Goal: Information Seeking & Learning: Learn about a topic

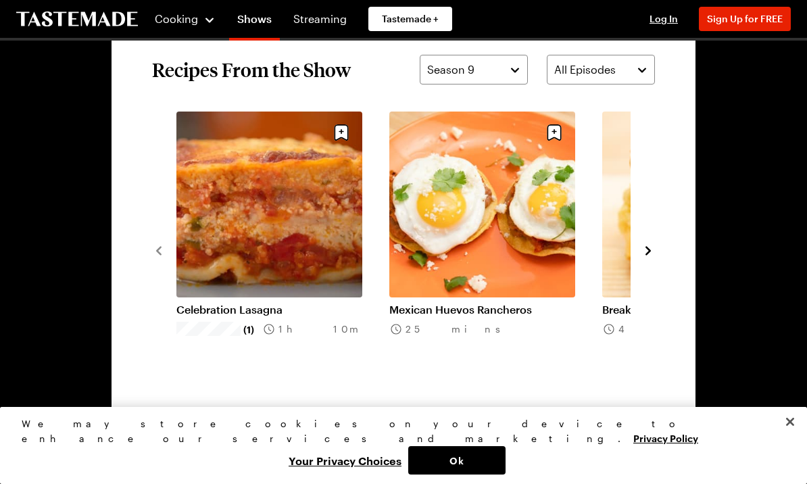
scroll to position [973, 0]
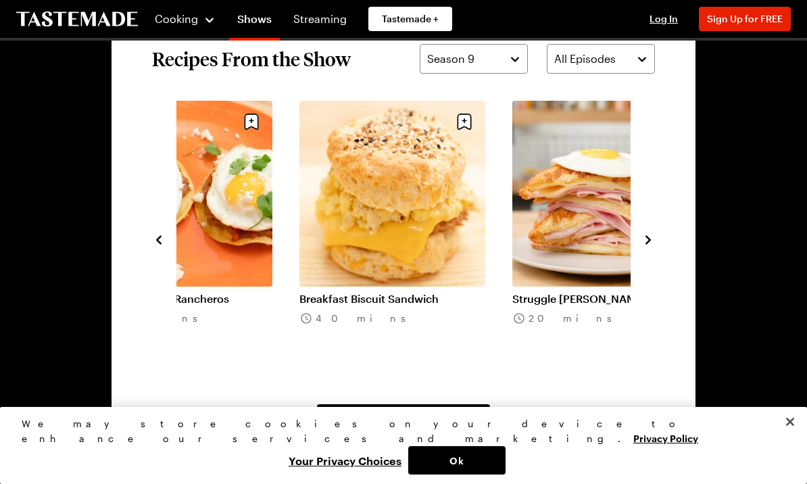
click at [665, 250] on section "Recipes From the Show Season 9 All Episodes Celebration Lasagna (1) 1h 10m Mexi…" at bounding box center [404, 238] width 584 height 471
click at [652, 245] on icon "navigate to next item" at bounding box center [648, 240] width 14 height 14
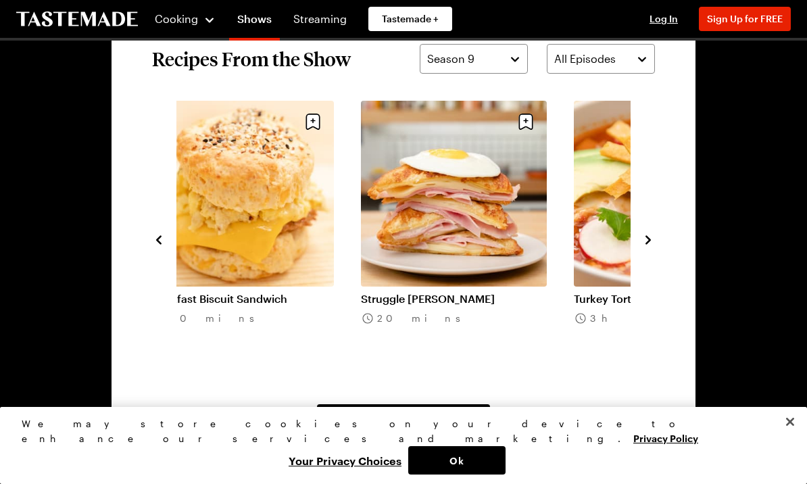
click at [652, 243] on icon "navigate to next item" at bounding box center [648, 240] width 14 height 14
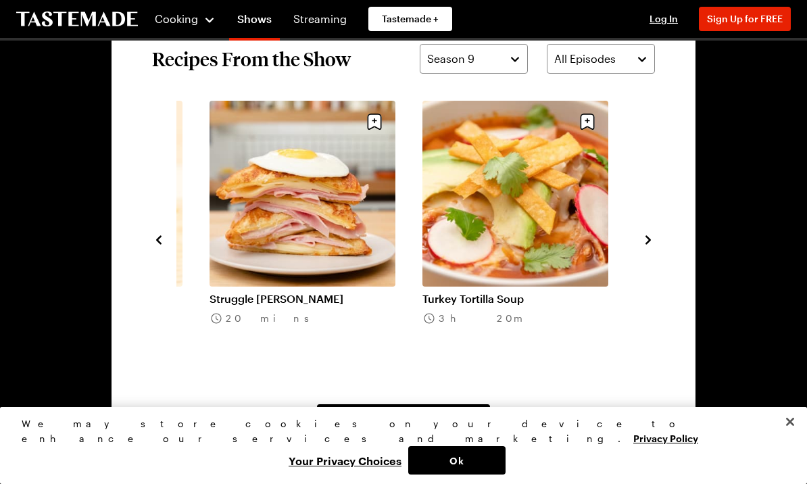
click at [651, 244] on icon "navigate to next item" at bounding box center [648, 240] width 14 height 14
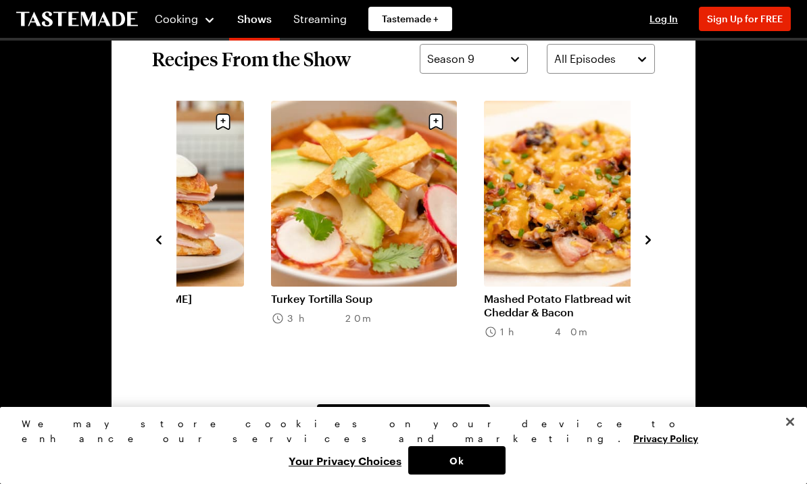
click at [652, 237] on icon "navigate to next item" at bounding box center [648, 240] width 14 height 14
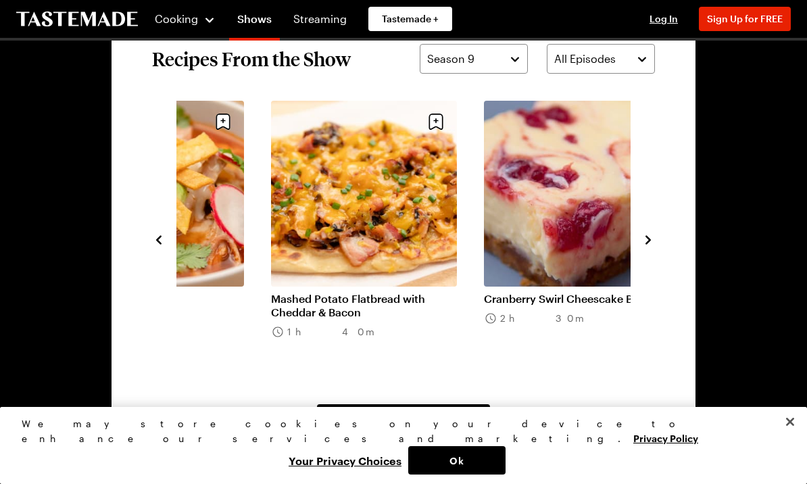
click at [652, 237] on icon "navigate to next item" at bounding box center [648, 240] width 14 height 14
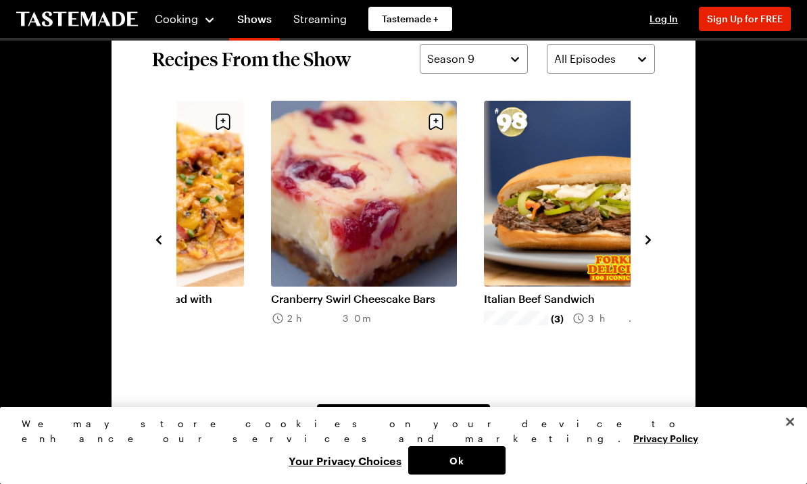
click at [653, 243] on icon "navigate to next item" at bounding box center [648, 240] width 14 height 14
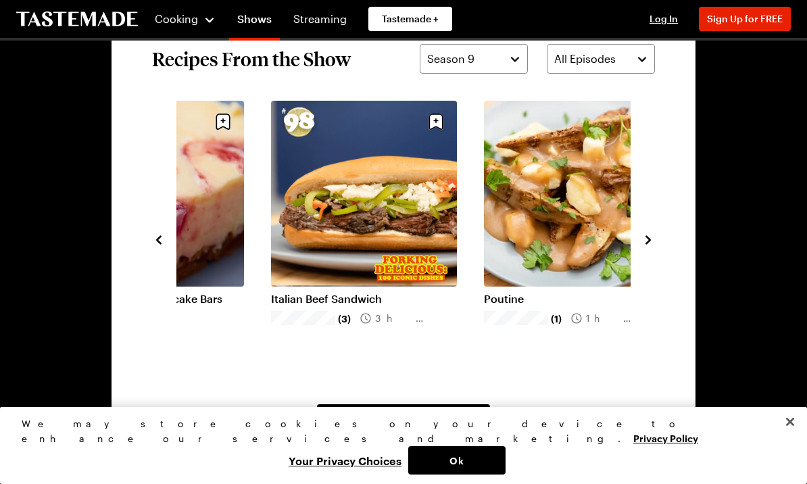
click at [664, 241] on section "Recipes From the Show Season 9 All Episodes Struggle [PERSON_NAME] 20 mins Turk…" at bounding box center [404, 238] width 584 height 471
click at [654, 237] on icon "navigate to next item" at bounding box center [648, 240] width 14 height 14
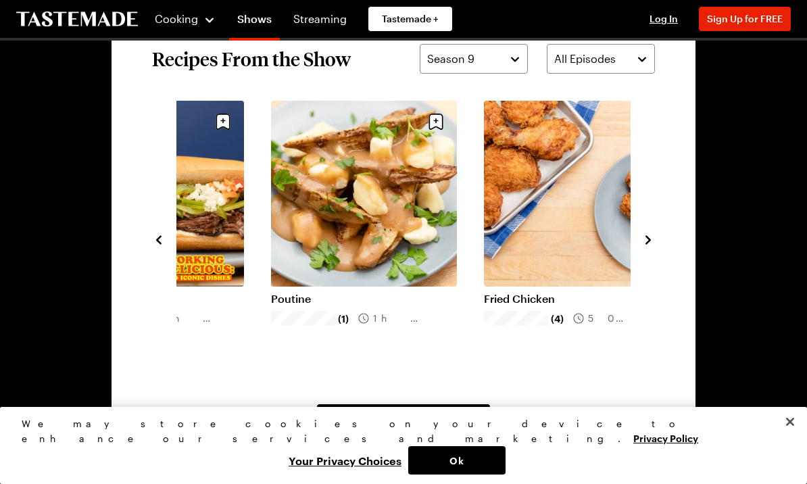
click at [553, 292] on link "Fried Chicken" at bounding box center [577, 299] width 186 height 14
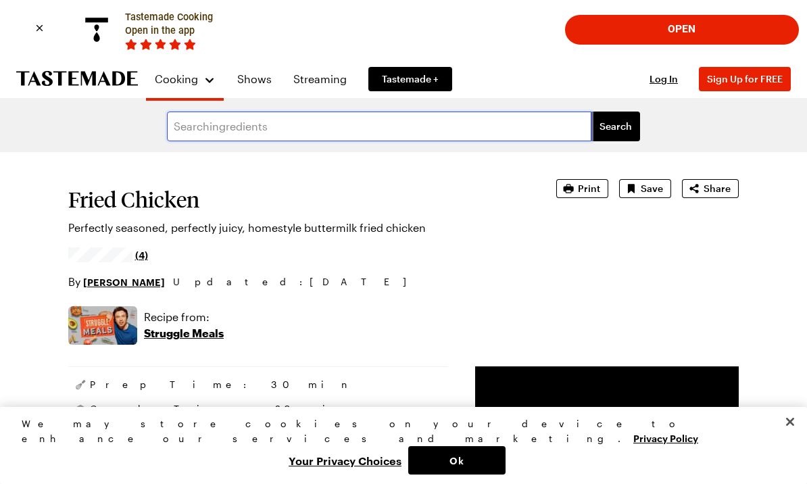
click at [207, 128] on input "text" at bounding box center [379, 127] width 424 height 30
type input "chicken"
click at [631, 137] on button "Search" at bounding box center [615, 127] width 49 height 30
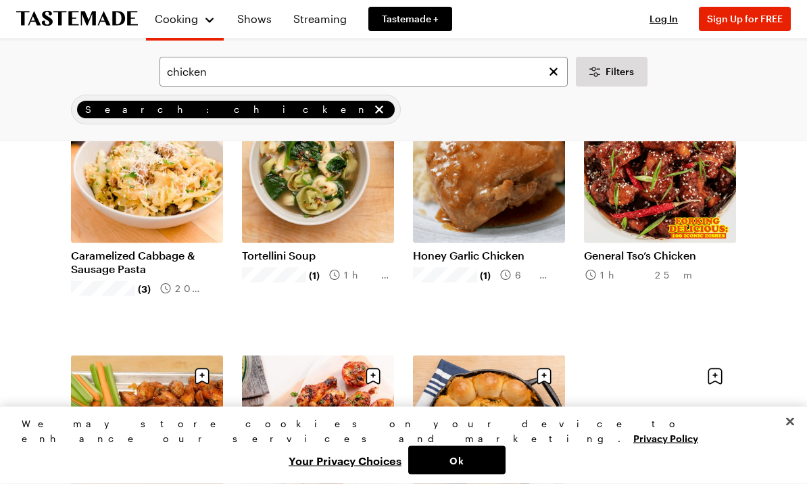
scroll to position [1261, 0]
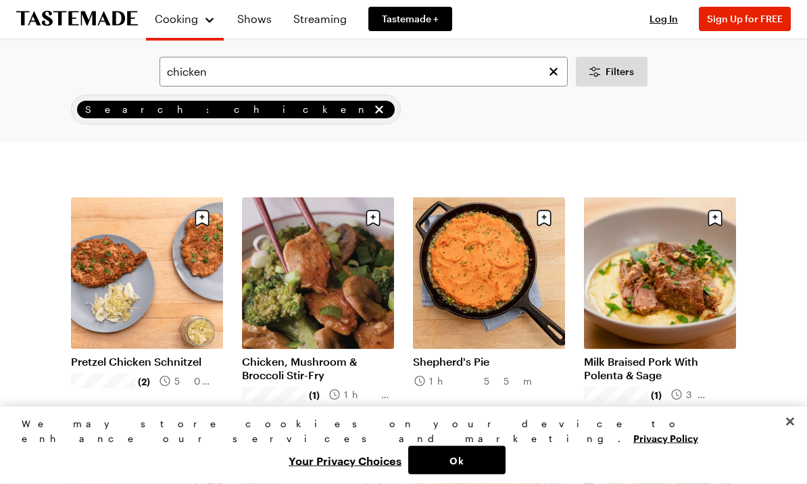
scroll to position [2742, 0]
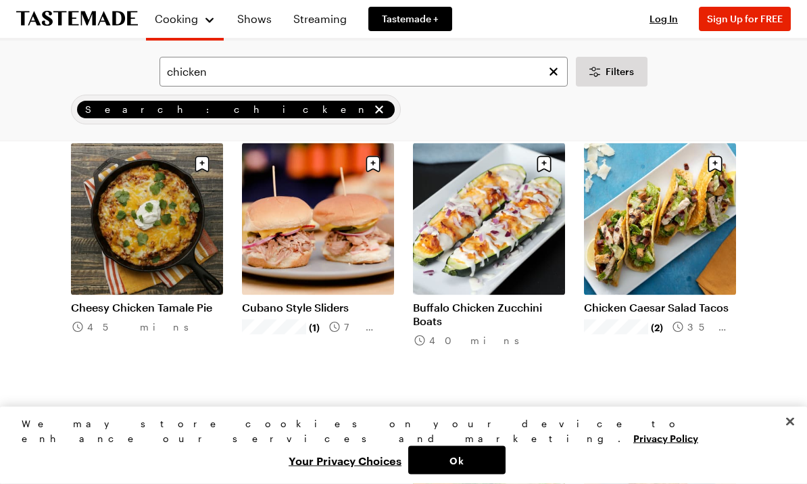
scroll to position [4145, 0]
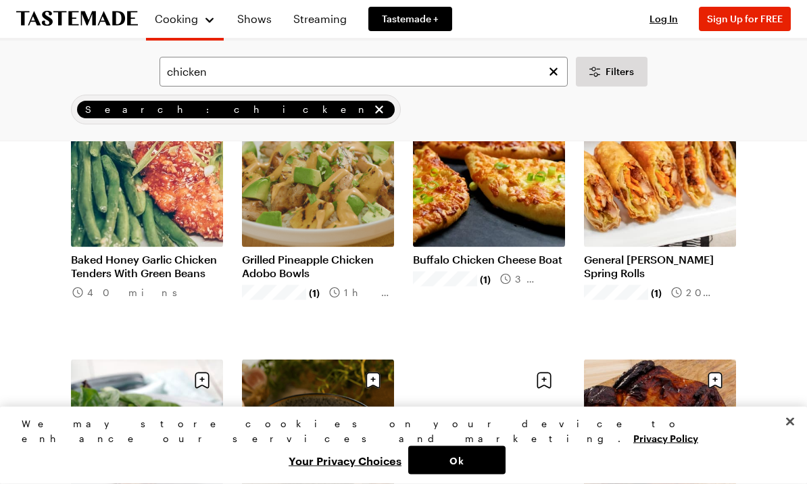
scroll to position [6015, 0]
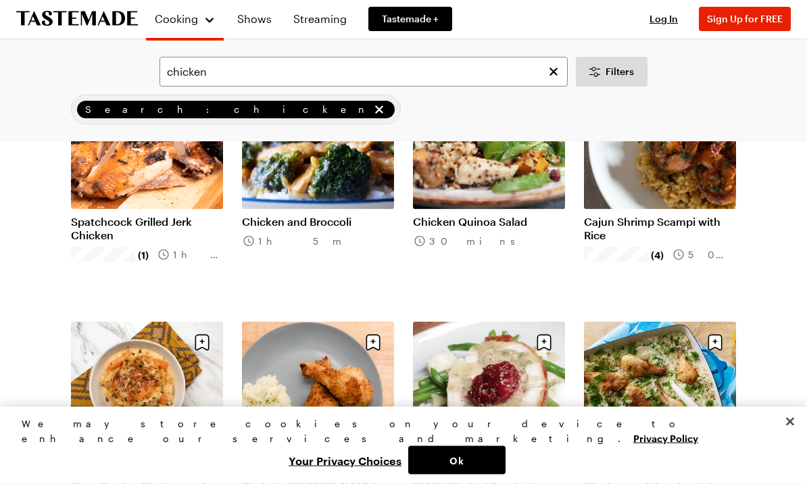
scroll to position [7375, 0]
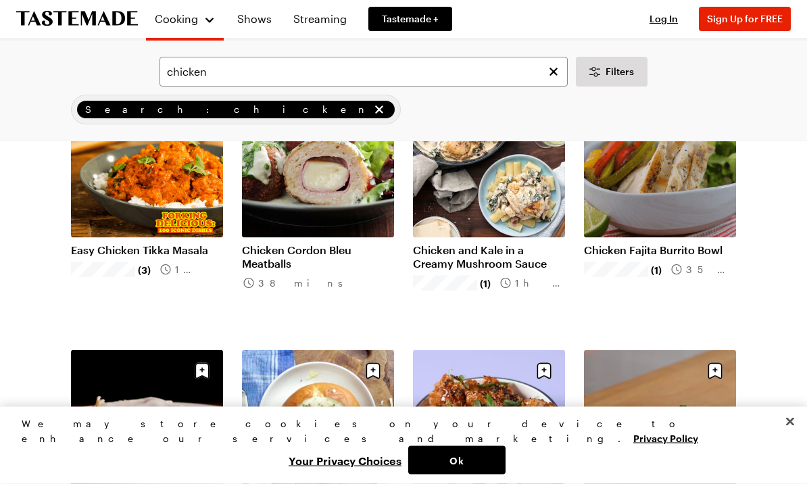
scroll to position [8432, 0]
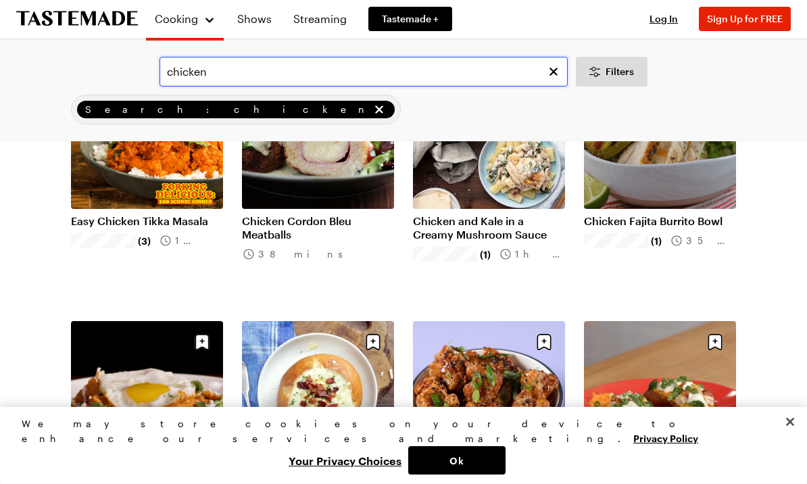
click at [253, 81] on input "chicken" at bounding box center [364, 72] width 408 height 30
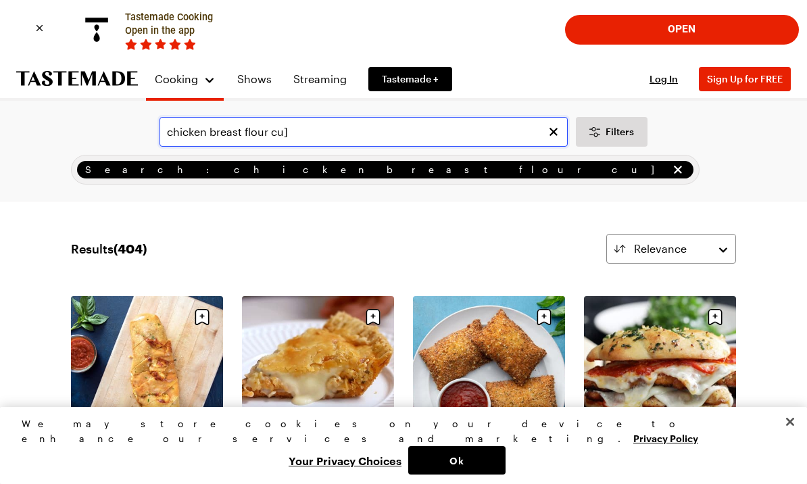
scroll to position [5, 0]
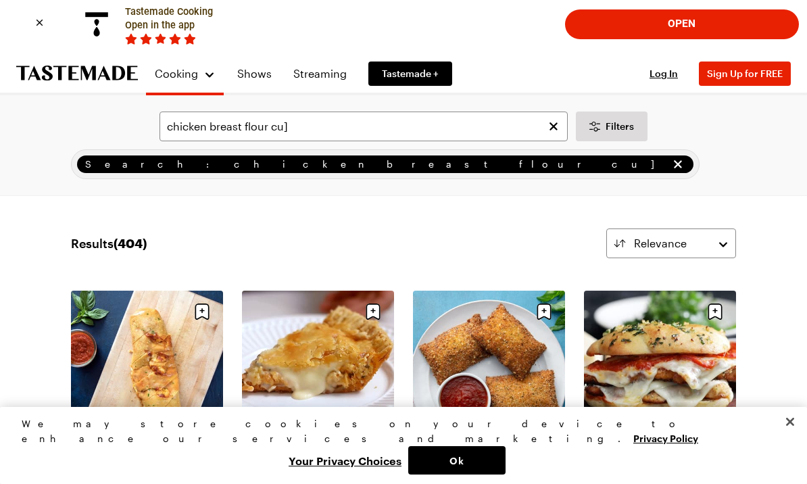
click at [313, 141] on input "chicken breast flour cu]" at bounding box center [364, 127] width 408 height 30
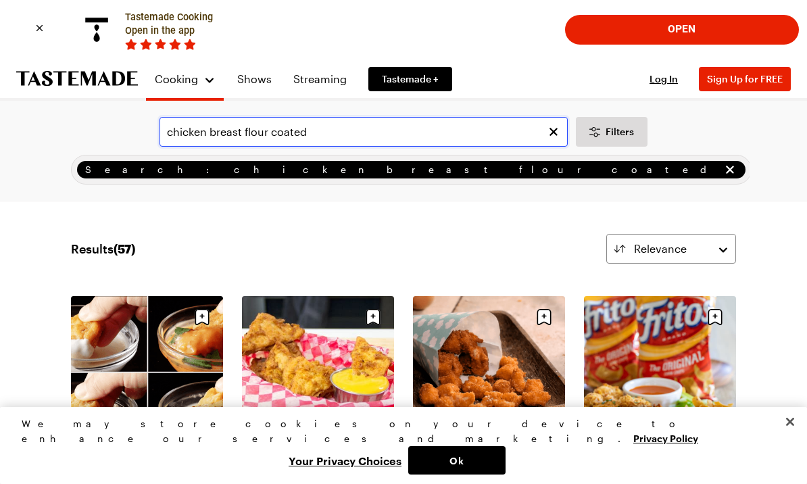
type input "chicken breast flour coated"
click at [193, 172] on span "Search: chicken breast flour coated" at bounding box center [402, 169] width 635 height 15
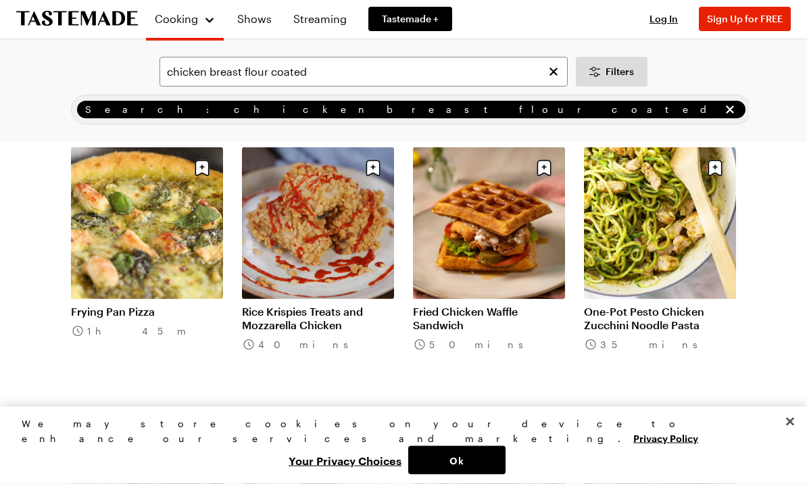
scroll to position [1211, 0]
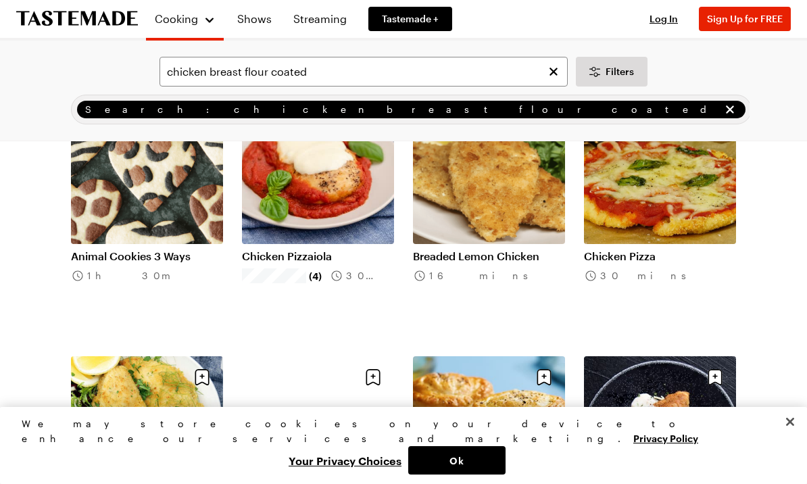
scroll to position [1779, 0]
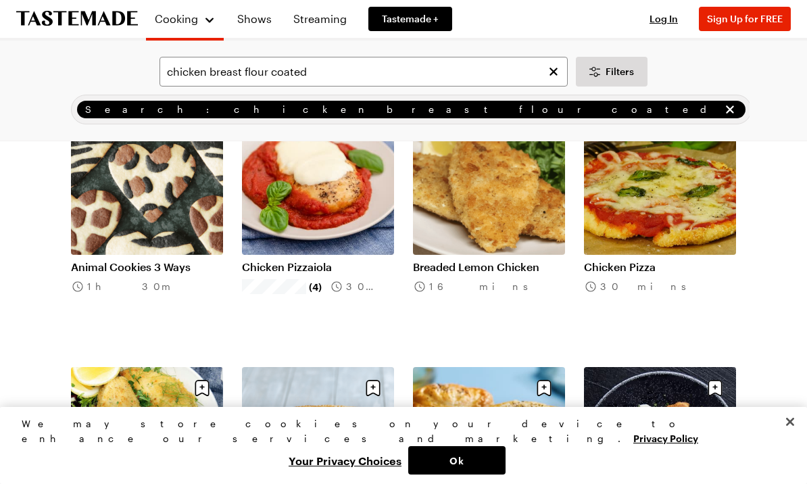
click at [523, 260] on link "Breaded Lemon Chicken" at bounding box center [489, 267] width 152 height 14
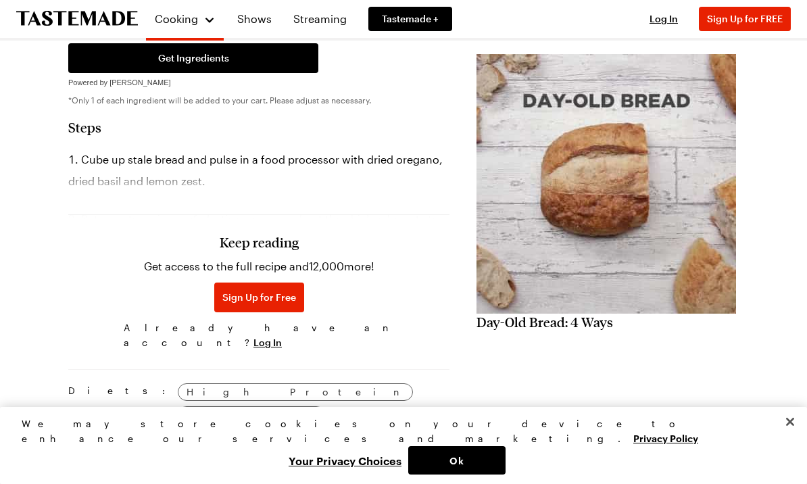
scroll to position [681, 0]
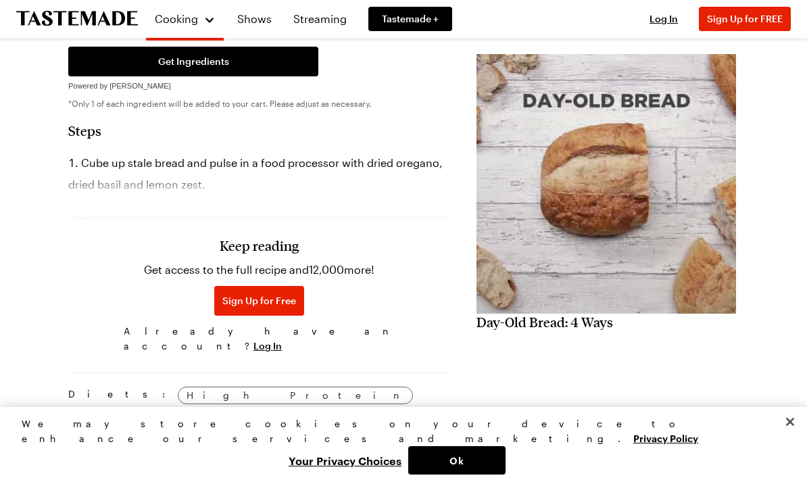
click at [241, 253] on h3 "Keep reading" at bounding box center [259, 245] width 79 height 16
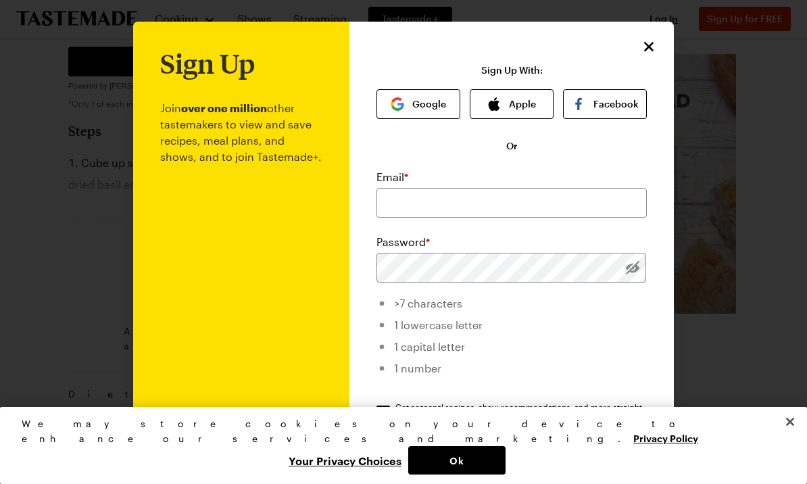
click at [657, 53] on button "Close" at bounding box center [649, 47] width 18 height 18
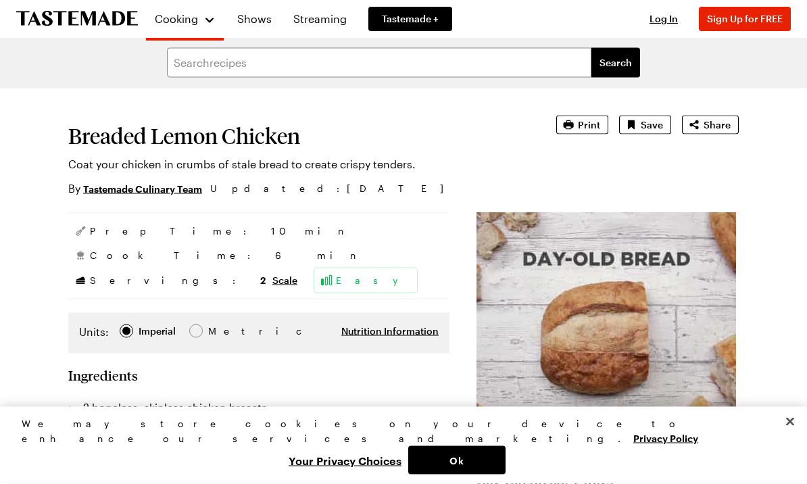
scroll to position [0, 0]
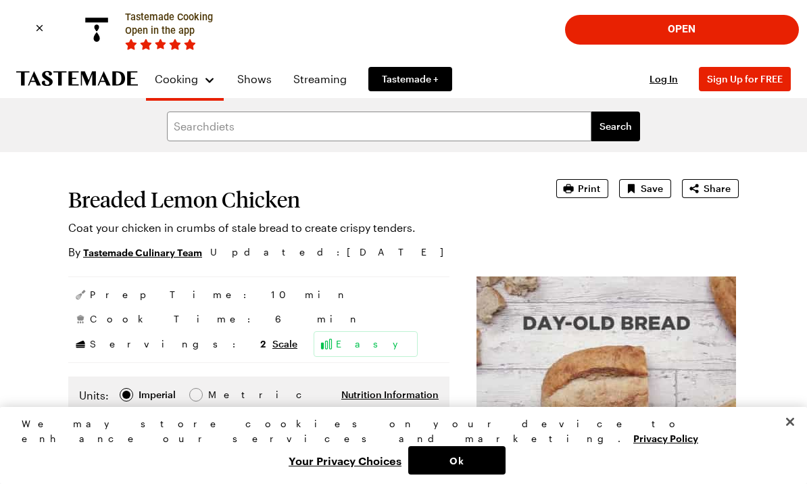
click at [256, 80] on link "Shows" at bounding box center [254, 79] width 51 height 38
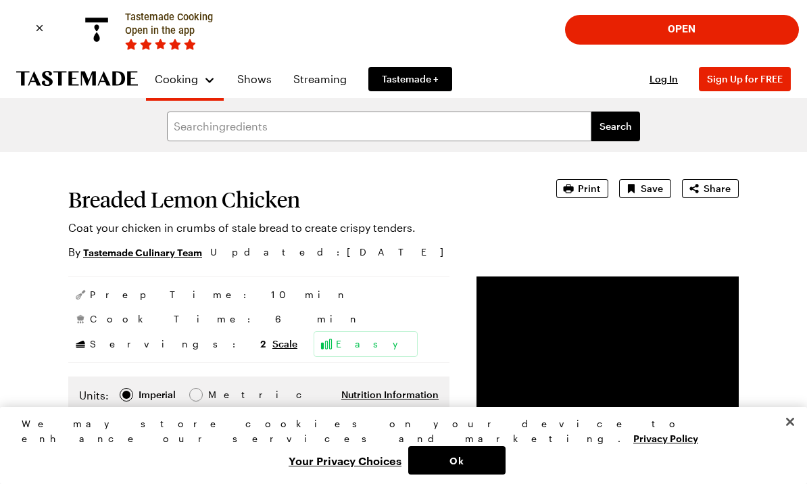
click at [266, 82] on link "Shows" at bounding box center [254, 79] width 51 height 38
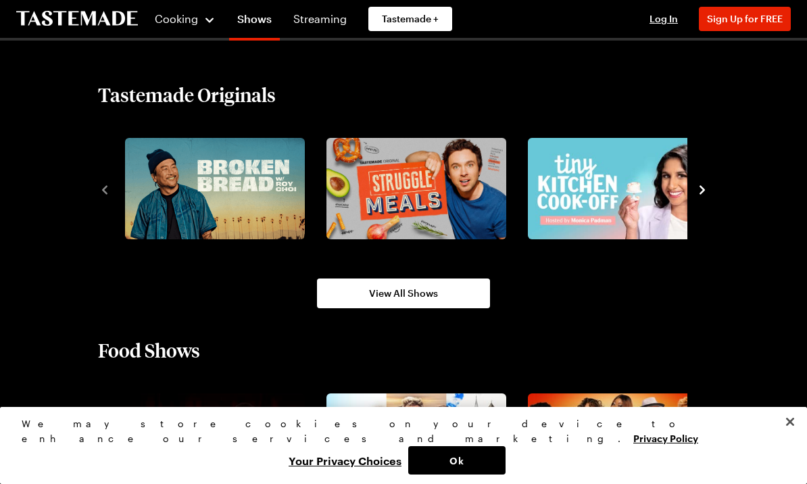
scroll to position [914, 0]
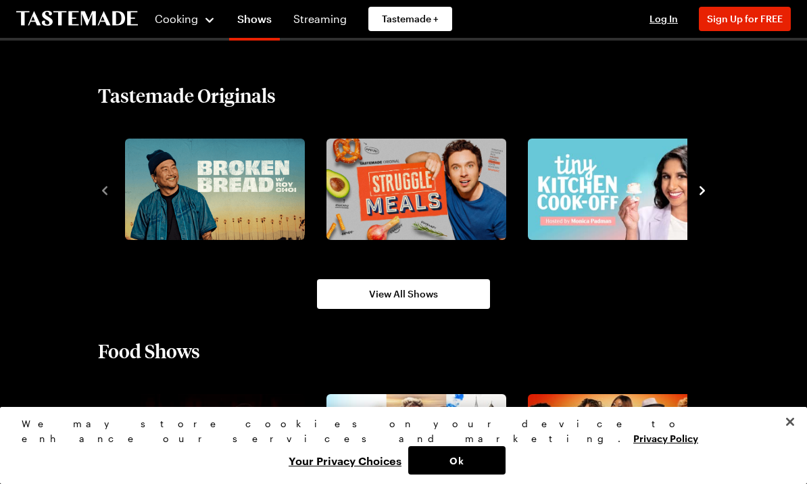
click at [434, 203] on img "2 / 8" at bounding box center [416, 189] width 180 height 101
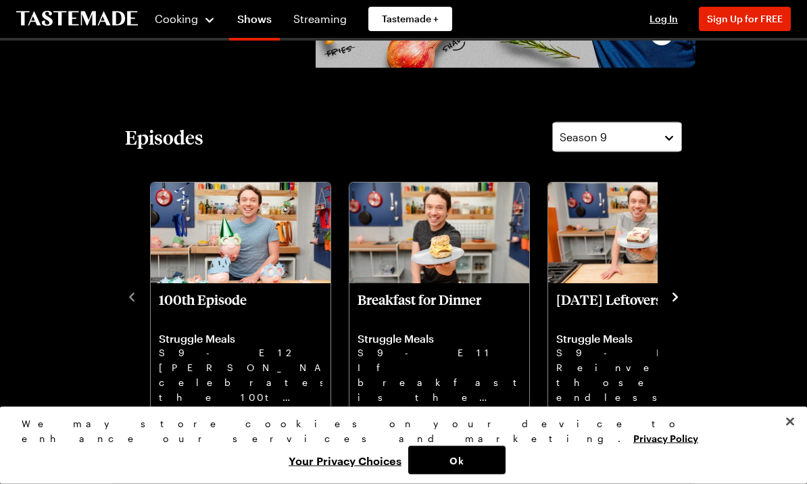
scroll to position [318, 0]
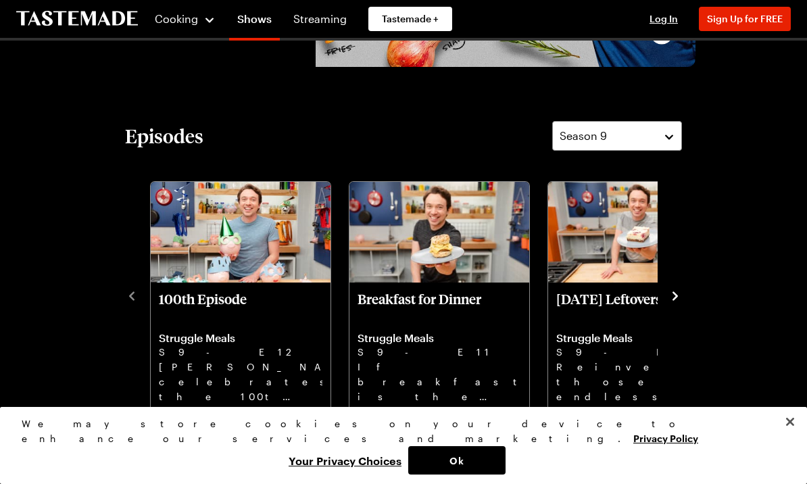
click at [679, 301] on icon "navigate to next item" at bounding box center [675, 296] width 14 height 14
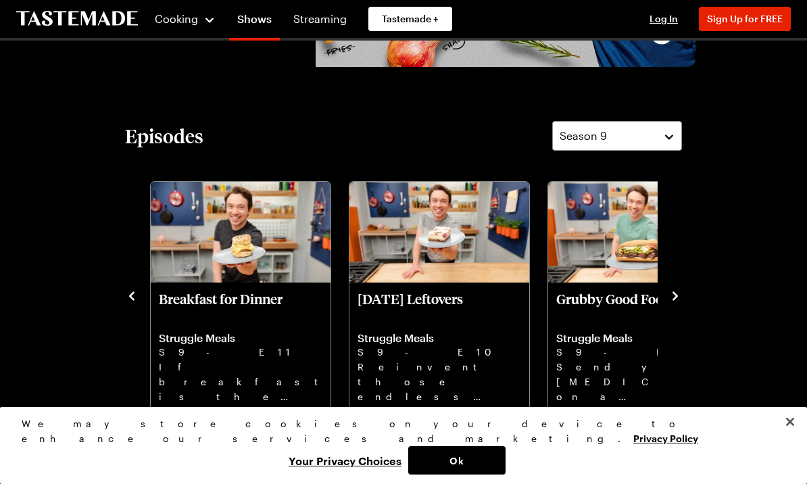
click at [689, 299] on div "Episodes Season 9 100th Episode Struggle Meals S9 - E12 [PERSON_NAME] celebrate…" at bounding box center [404, 267] width 584 height 292
click at [673, 300] on icon "navigate to next item" at bounding box center [675, 296] width 5 height 9
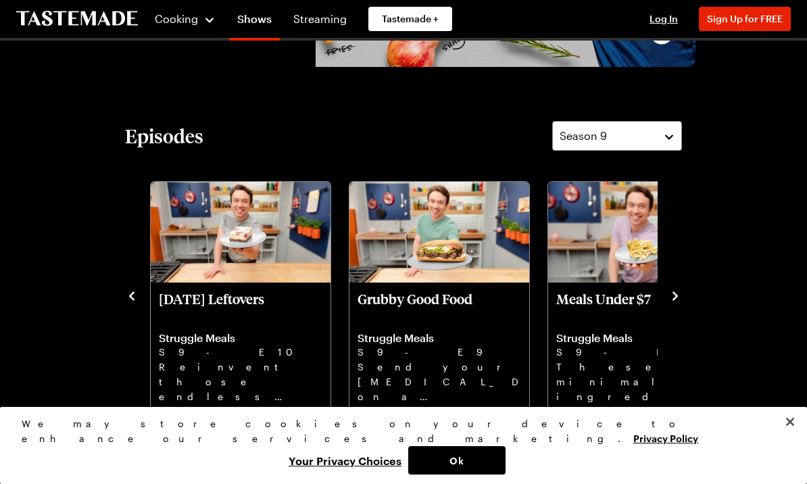
click at [694, 303] on div "Episodes Season 9 100th Episode Struggle Meals S9 - E12 [PERSON_NAME] celebrate…" at bounding box center [404, 267] width 584 height 292
click at [690, 299] on div "Episodes Season 9 100th Episode Struggle Meals S9 - E12 [PERSON_NAME] celebrate…" at bounding box center [404, 267] width 584 height 292
click at [681, 303] on icon "navigate to next item" at bounding box center [675, 296] width 14 height 14
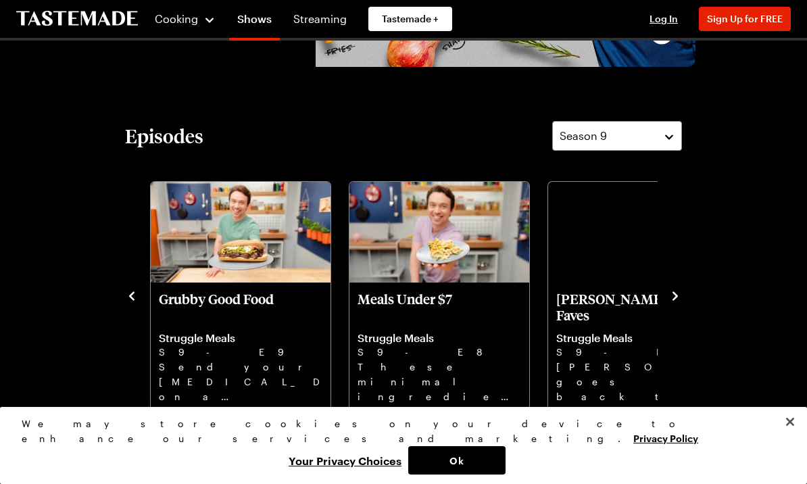
click at [683, 305] on div "Episodes Season 9 100th Episode Struggle Meals S9 - E12 [PERSON_NAME] celebrate…" at bounding box center [404, 267] width 584 height 292
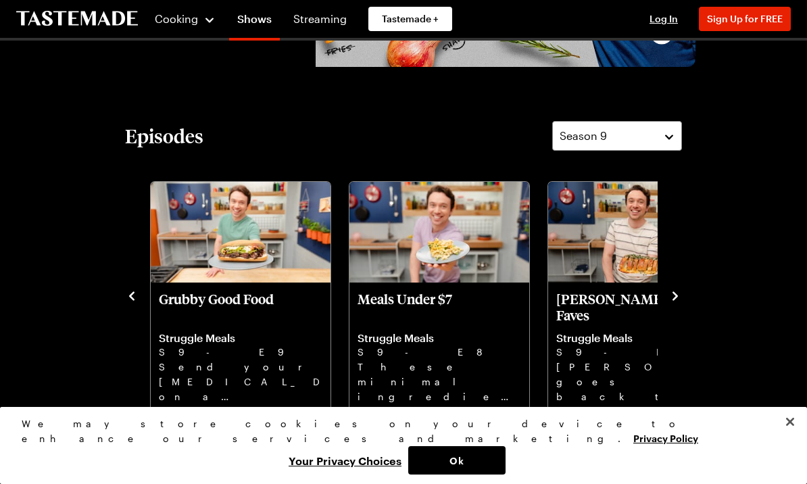
click at [680, 295] on icon "navigate to next item" at bounding box center [675, 296] width 14 height 14
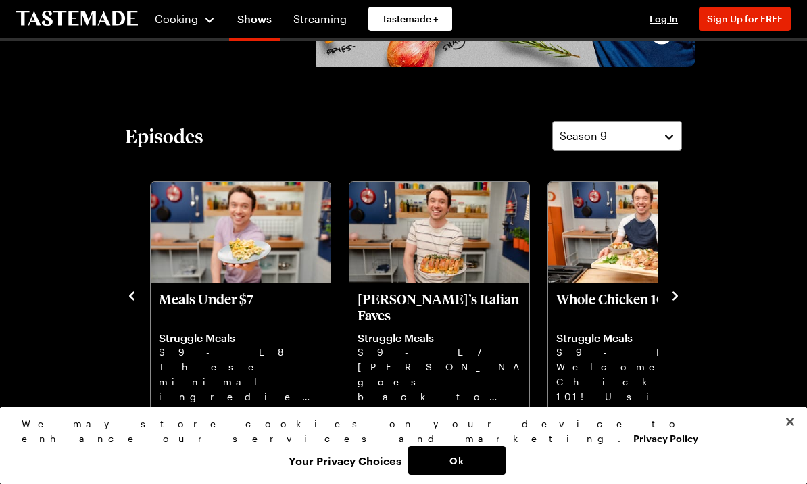
click at [691, 310] on div "Episodes Season 9 100th Episode Struggle Meals S9 - E12 [PERSON_NAME] celebrate…" at bounding box center [404, 267] width 584 height 292
click at [678, 299] on icon "navigate to next item" at bounding box center [675, 296] width 14 height 14
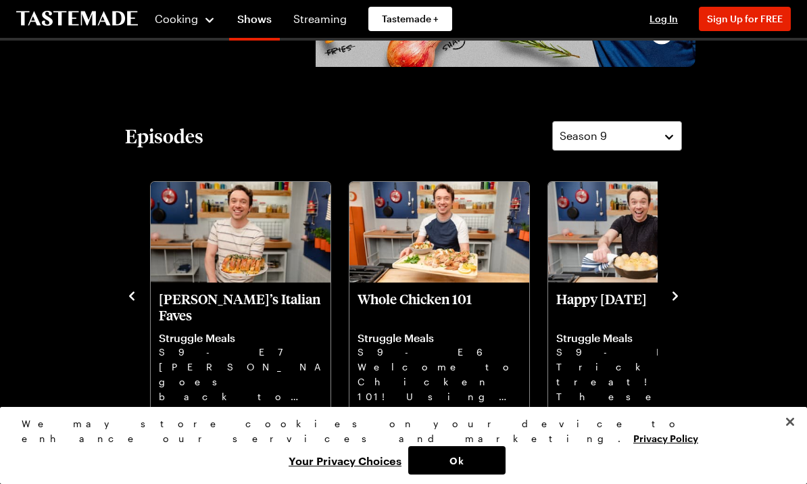
click at [679, 299] on icon "navigate to next item" at bounding box center [675, 296] width 14 height 14
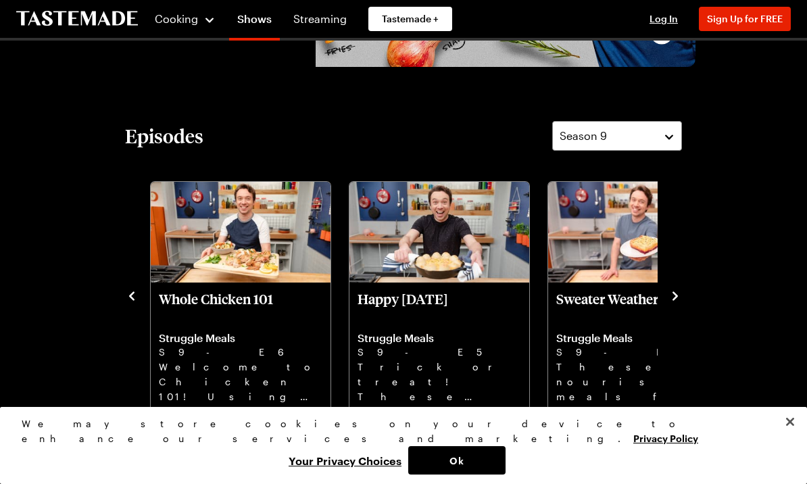
click at [673, 303] on icon "navigate to next item" at bounding box center [675, 296] width 14 height 14
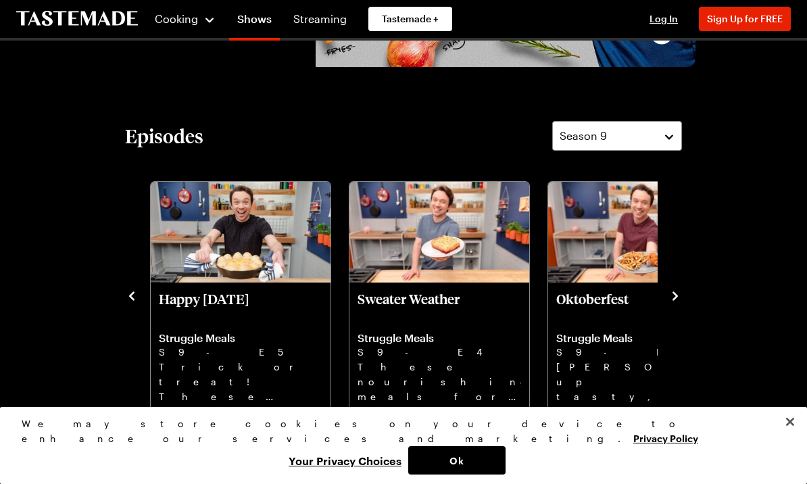
click at [681, 298] on icon "navigate to next item" at bounding box center [675, 296] width 14 height 14
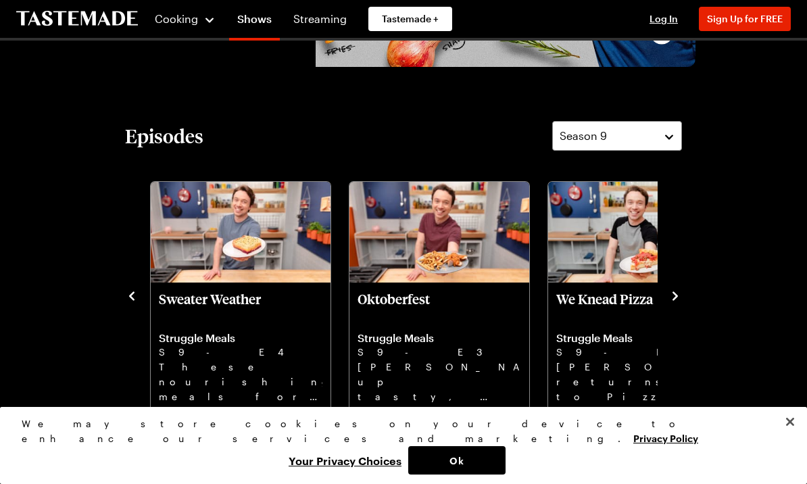
click at [681, 291] on icon "navigate to next item" at bounding box center [675, 296] width 14 height 14
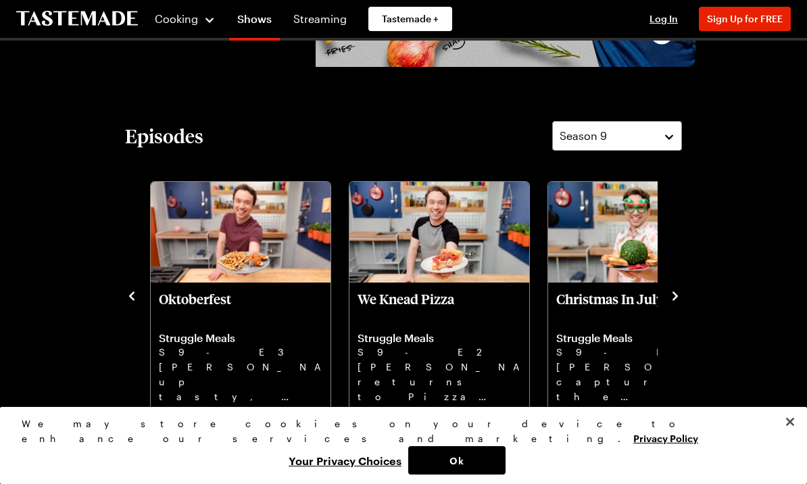
click at [668, 308] on div "100th Episode Struggle Meals S9 - E12 [PERSON_NAME] celebrates the 100th episod…" at bounding box center [403, 295] width 557 height 235
click at [681, 299] on icon "navigate to next item" at bounding box center [675, 296] width 14 height 14
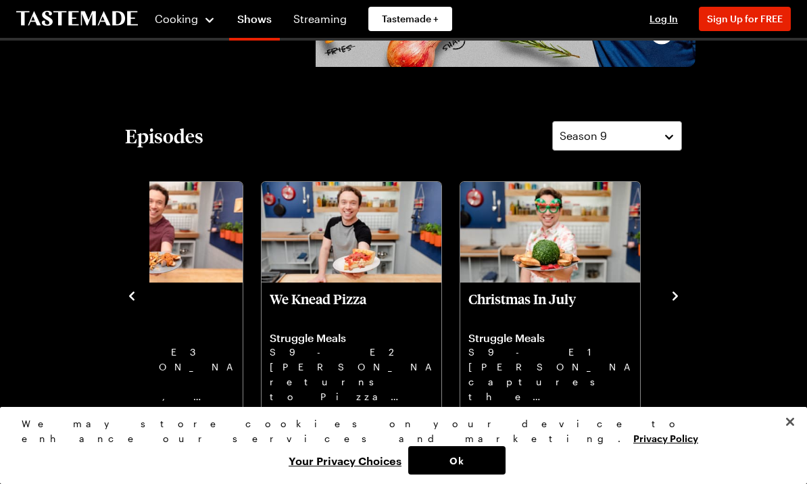
click at [681, 303] on icon "navigate to next item" at bounding box center [675, 296] width 14 height 14
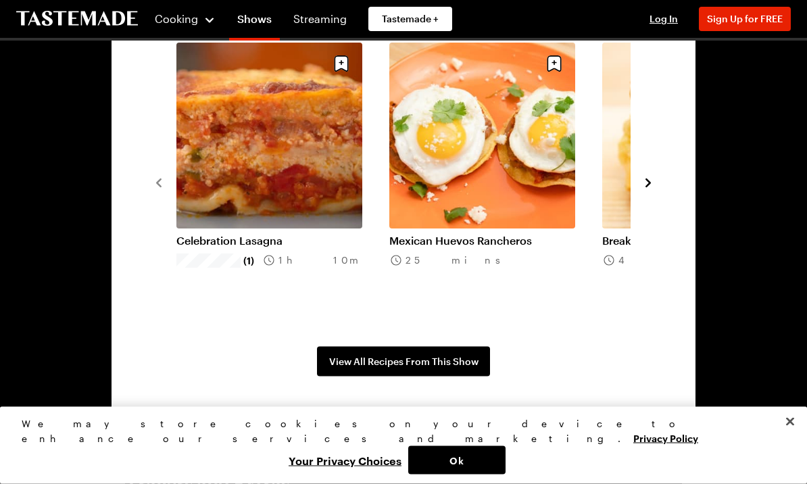
scroll to position [1090, 0]
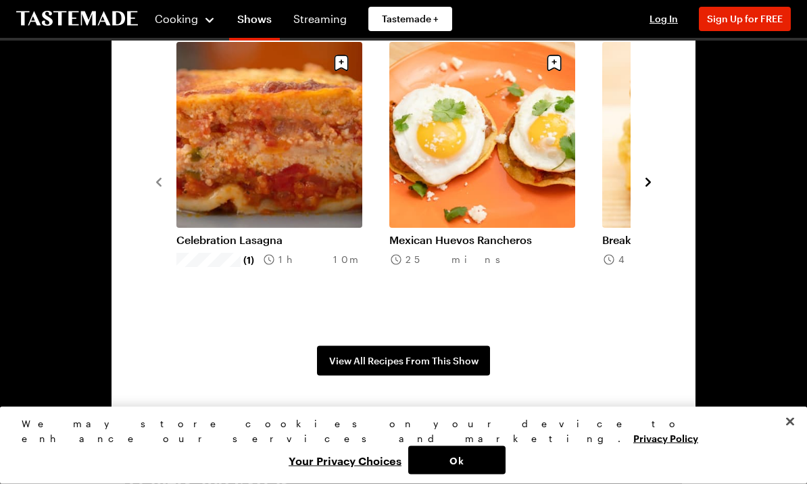
click at [305, 234] on link "Celebration Lasagna" at bounding box center [269, 241] width 186 height 14
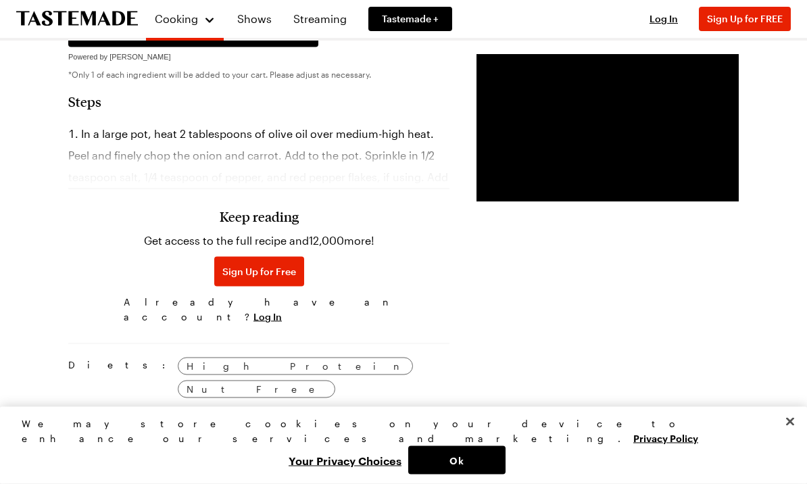
scroll to position [1398, 0]
click at [251, 276] on span "Sign Up for Free" at bounding box center [259, 271] width 74 height 14
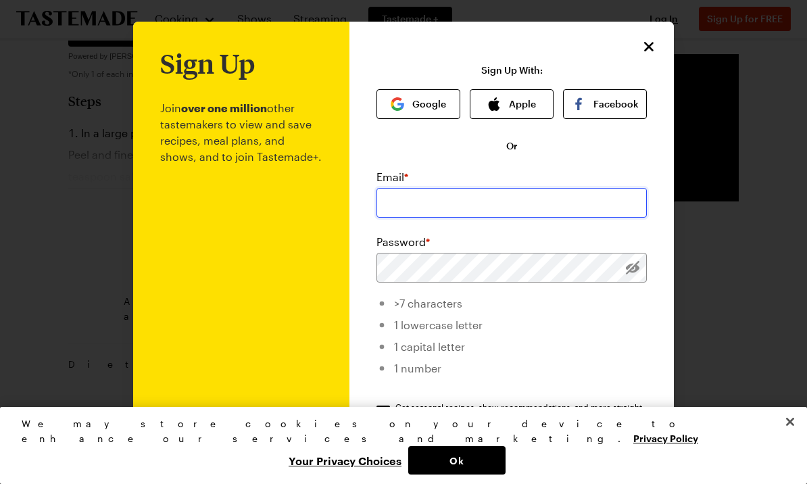
click at [415, 210] on input "email" at bounding box center [511, 203] width 270 height 30
click at [506, 474] on button "Ok" at bounding box center [456, 460] width 97 height 28
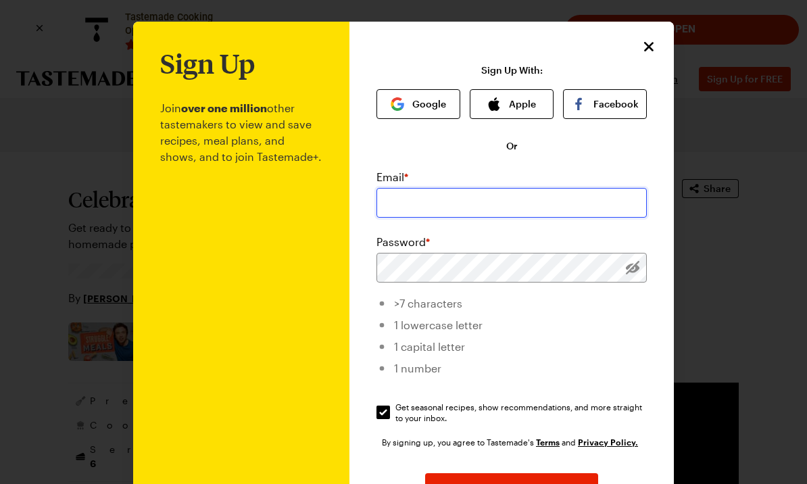
click at [416, 210] on input "email" at bounding box center [511, 203] width 270 height 30
type input "[EMAIL_ADDRESS][DOMAIN_NAME]"
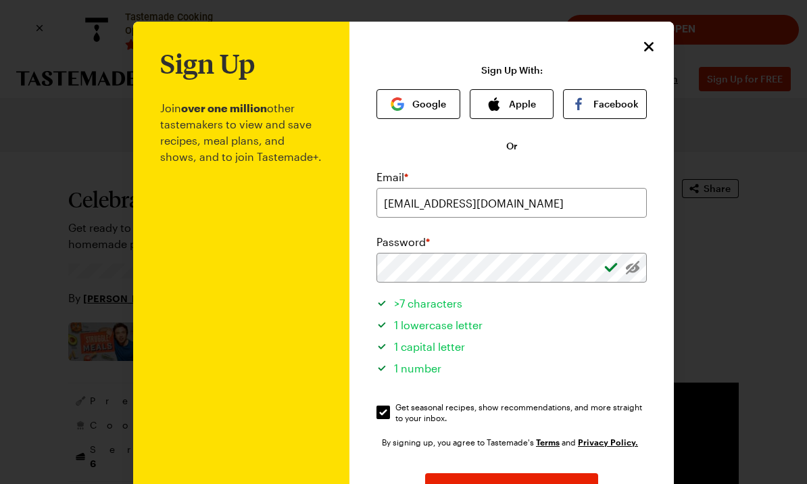
click at [547, 483] on button "Sign Up" at bounding box center [511, 488] width 173 height 30
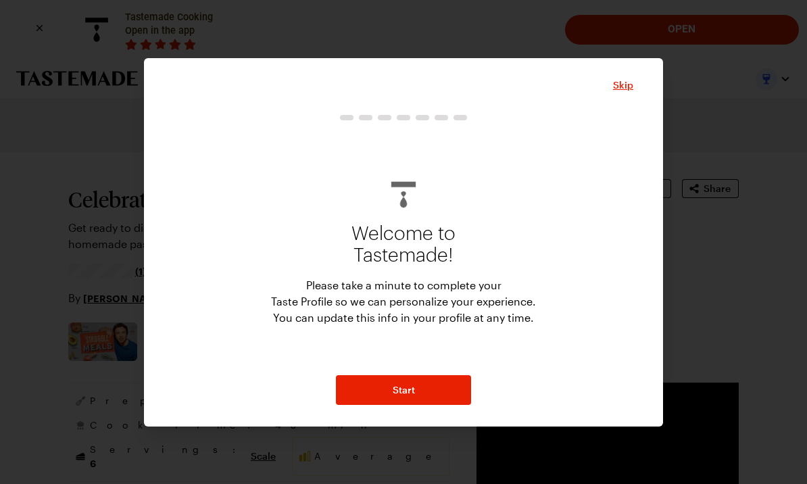
click at [408, 397] on span "Start" at bounding box center [404, 390] width 22 height 14
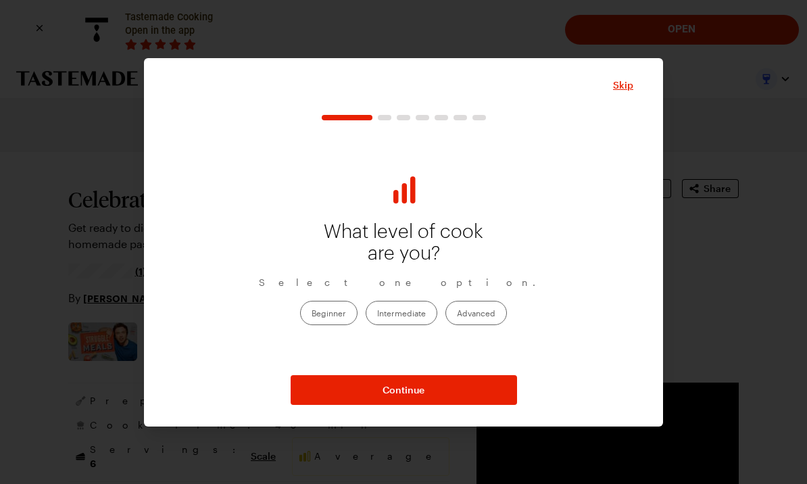
click at [418, 325] on label "Intermediate" at bounding box center [402, 313] width 72 height 24
click at [377, 314] on input "Intermediate" at bounding box center [377, 314] width 0 height 0
click at [472, 405] on button "Continue" at bounding box center [404, 390] width 226 height 30
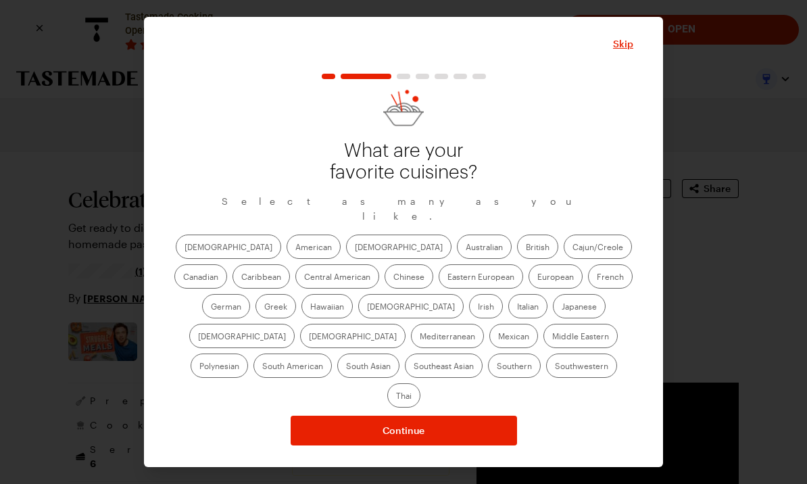
click at [287, 259] on label "American" at bounding box center [314, 247] width 54 height 24
click at [295, 248] on input "American" at bounding box center [295, 248] width 0 height 0
click at [346, 259] on label "[DEMOGRAPHIC_DATA]" at bounding box center [398, 247] width 105 height 24
click at [355, 248] on input "[DEMOGRAPHIC_DATA]" at bounding box center [355, 248] width 0 height 0
click at [508, 318] on label "Italian" at bounding box center [527, 306] width 39 height 24
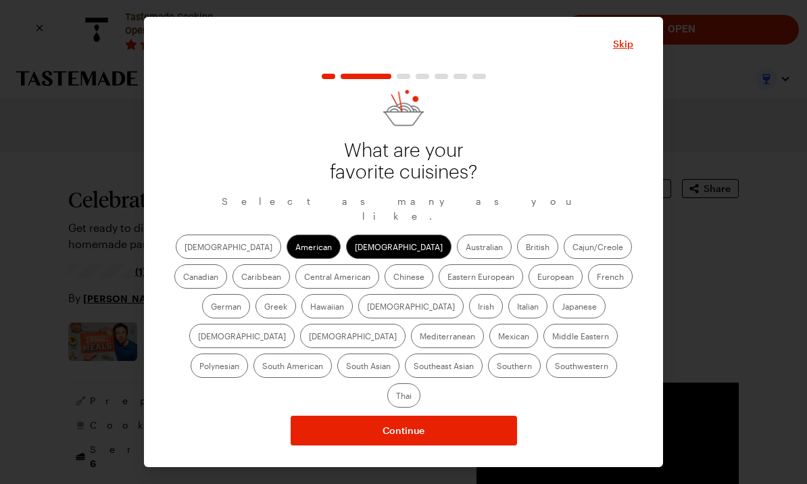
click at [517, 308] on input "Italian" at bounding box center [517, 308] width 0 height 0
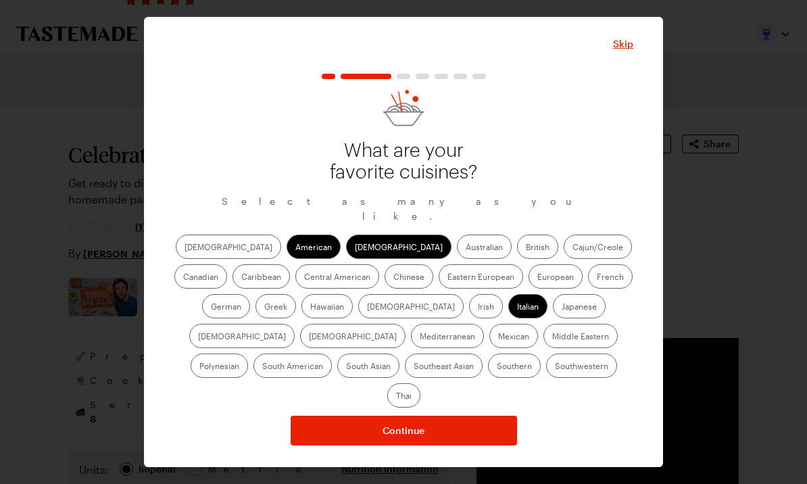
click at [424, 301] on div "[DEMOGRAPHIC_DATA] Asian Australian British Cajun/Creole Canadian Caribbean Cen…" at bounding box center [404, 321] width 460 height 173
click at [553, 318] on label "Japanese" at bounding box center [579, 306] width 53 height 24
click at [562, 308] on input "Japanese" at bounding box center [562, 308] width 0 height 0
click at [489, 348] on label "Mexican" at bounding box center [513, 336] width 49 height 24
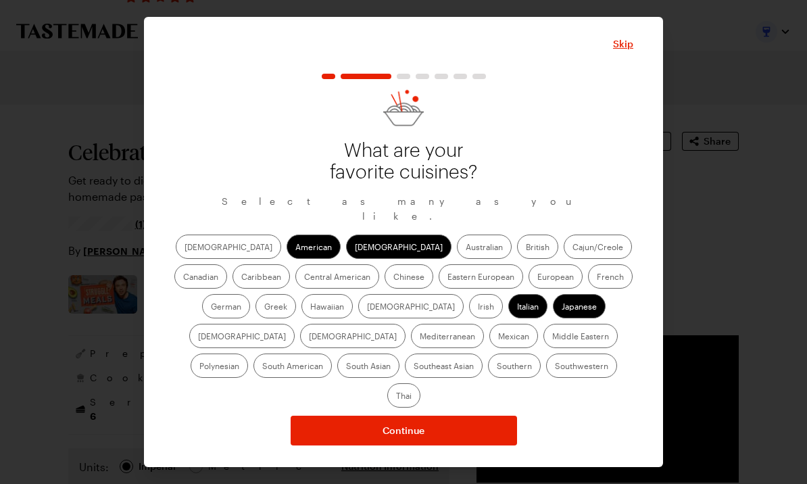
click at [498, 337] on input "Mexican" at bounding box center [498, 337] width 0 height 0
click at [484, 324] on label "Mediterranean" at bounding box center [447, 336] width 73 height 24
click at [420, 337] on input "Mediterranean" at bounding box center [420, 337] width 0 height 0
click at [488, 378] on label "Southern" at bounding box center [514, 365] width 53 height 24
click at [497, 367] on input "Southern" at bounding box center [497, 367] width 0 height 0
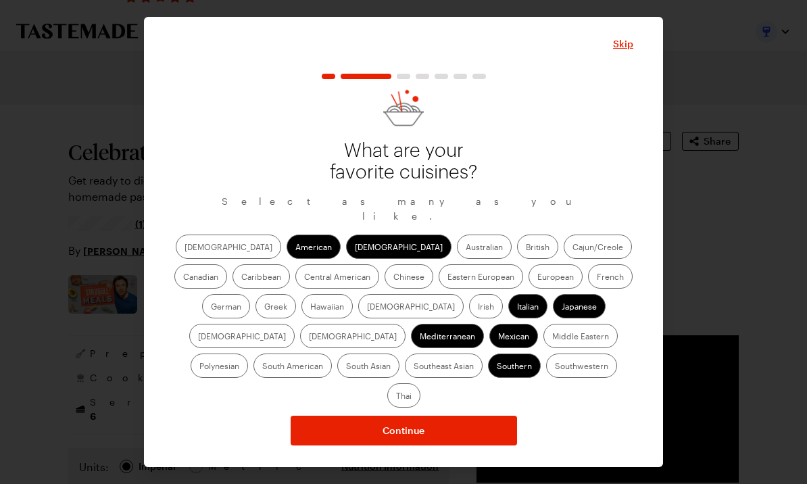
click at [546, 374] on label "Southwestern" at bounding box center [581, 365] width 71 height 24
click at [555, 367] on input "Southwestern" at bounding box center [555, 367] width 0 height 0
click at [421, 424] on span "Continue" at bounding box center [404, 431] width 42 height 14
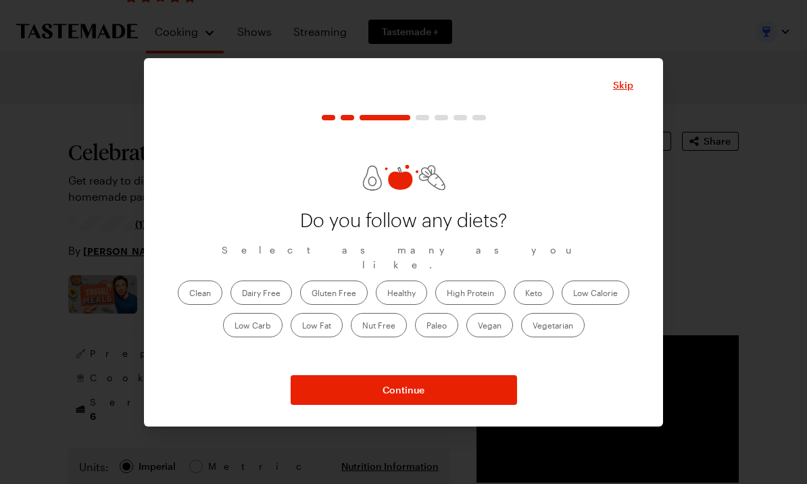
click at [438, 397] on button "Continue" at bounding box center [404, 390] width 226 height 30
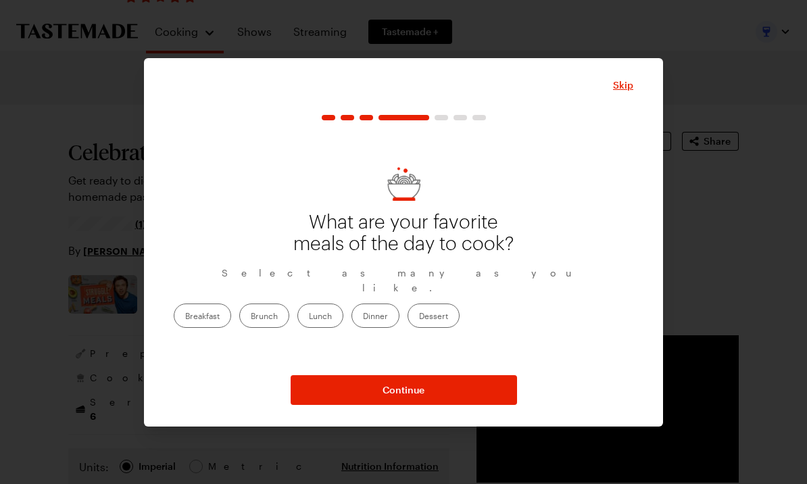
click at [399, 312] on label "Dinner" at bounding box center [375, 315] width 48 height 24
click at [363, 317] on input "Dinner" at bounding box center [363, 317] width 0 height 0
click at [481, 390] on button "Continue" at bounding box center [404, 390] width 226 height 30
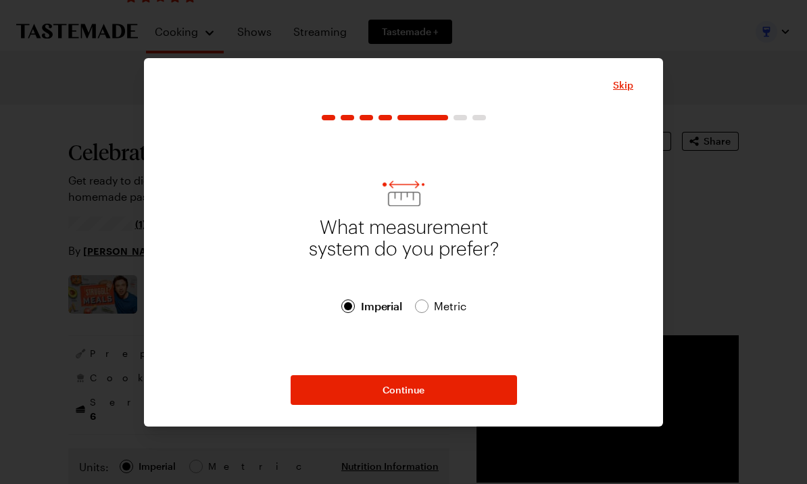
click at [474, 390] on button "Continue" at bounding box center [404, 390] width 226 height 30
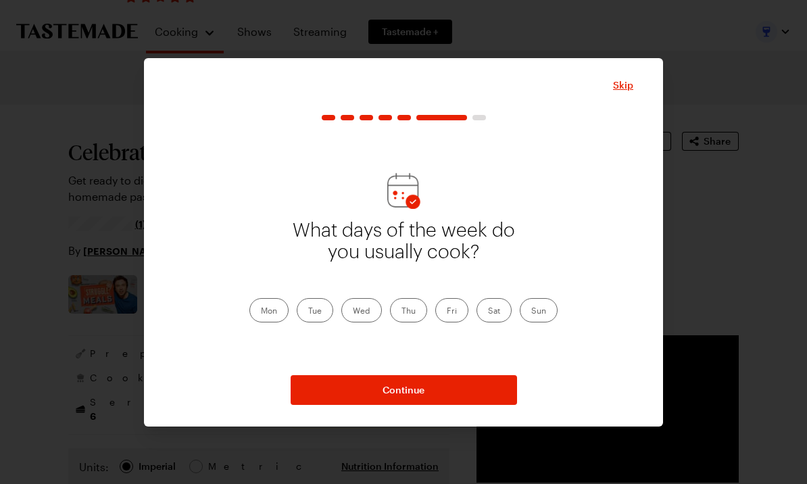
click at [280, 316] on label "Mon" at bounding box center [268, 310] width 39 height 24
click at [261, 312] on input "Mon" at bounding box center [261, 312] width 0 height 0
click at [340, 324] on div "What days of the week do you usually cook? Mon Tue Wed Thu Fri Sat Sun" at bounding box center [404, 247] width 460 height 239
click at [326, 314] on label "Tue" at bounding box center [315, 310] width 36 height 24
click at [308, 312] on input "Tue" at bounding box center [308, 312] width 0 height 0
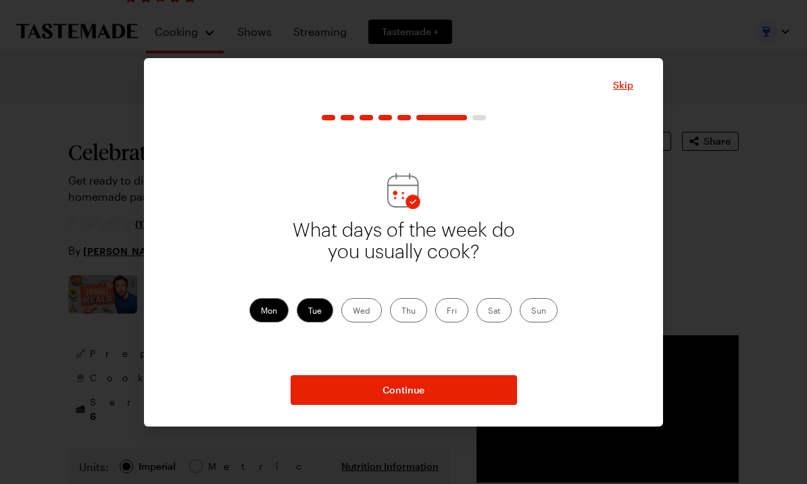
click at [381, 312] on label "Wed" at bounding box center [361, 310] width 41 height 24
click at [353, 312] on input "Wed" at bounding box center [353, 312] width 0 height 0
click at [437, 317] on label "Fri" at bounding box center [451, 310] width 33 height 24
click at [447, 312] on input "Fri" at bounding box center [447, 312] width 0 height 0
click at [416, 318] on label "Thu" at bounding box center [408, 310] width 37 height 24
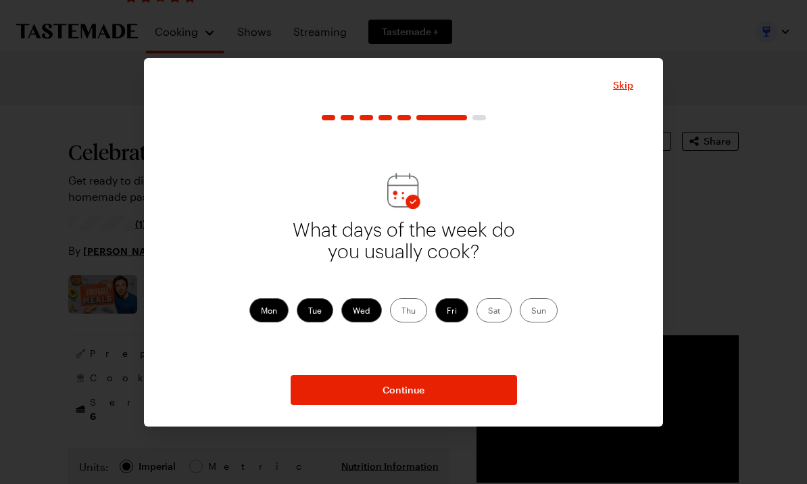
click at [401, 312] on input "Thu" at bounding box center [401, 312] width 0 height 0
click at [498, 322] on label "Sat" at bounding box center [494, 310] width 35 height 24
click at [488, 312] on input "Sat" at bounding box center [488, 312] width 0 height 0
click at [548, 321] on label "Sun" at bounding box center [539, 310] width 38 height 24
click at [531, 312] on input "Sun" at bounding box center [531, 312] width 0 height 0
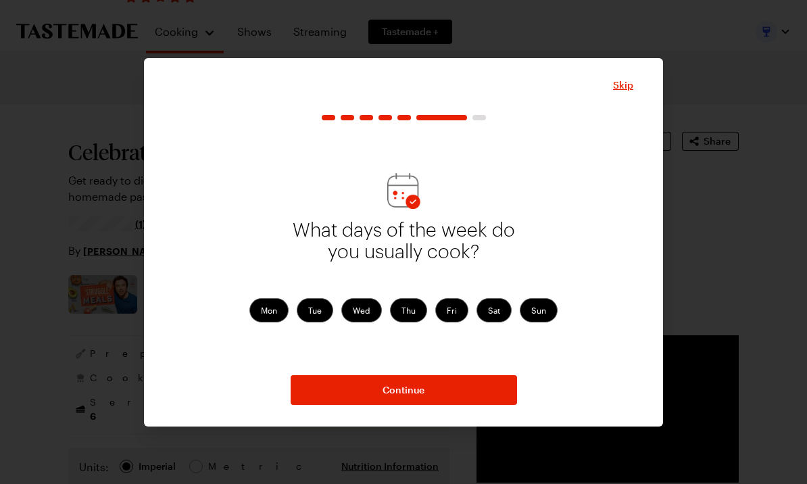
click at [632, 89] on span "Skip" at bounding box center [623, 85] width 20 height 14
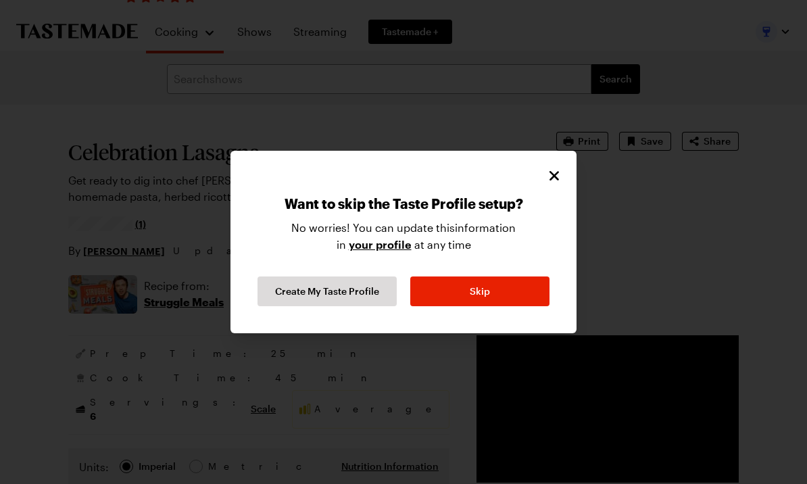
click at [360, 298] on button "Create My Taste Profile" at bounding box center [327, 291] width 139 height 30
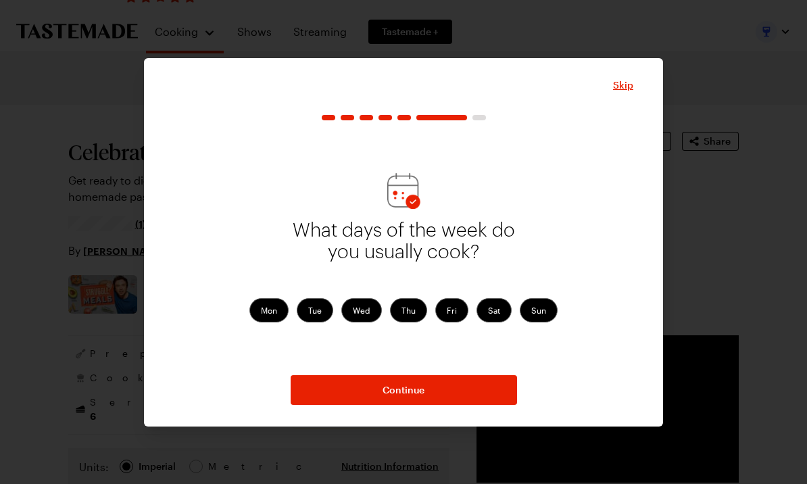
click at [471, 399] on button "Continue" at bounding box center [404, 390] width 226 height 30
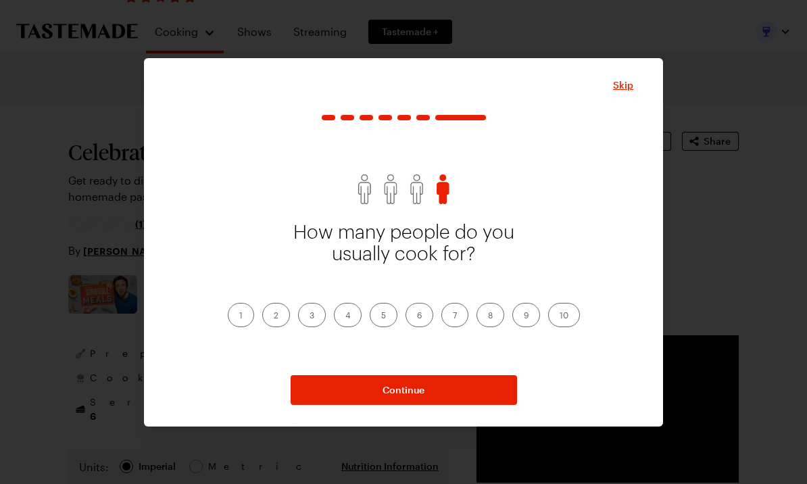
click at [358, 311] on label "4" at bounding box center [348, 315] width 28 height 24
click at [345, 316] on input "4" at bounding box center [345, 316] width 0 height 0
click at [445, 385] on button "Continue" at bounding box center [404, 390] width 226 height 30
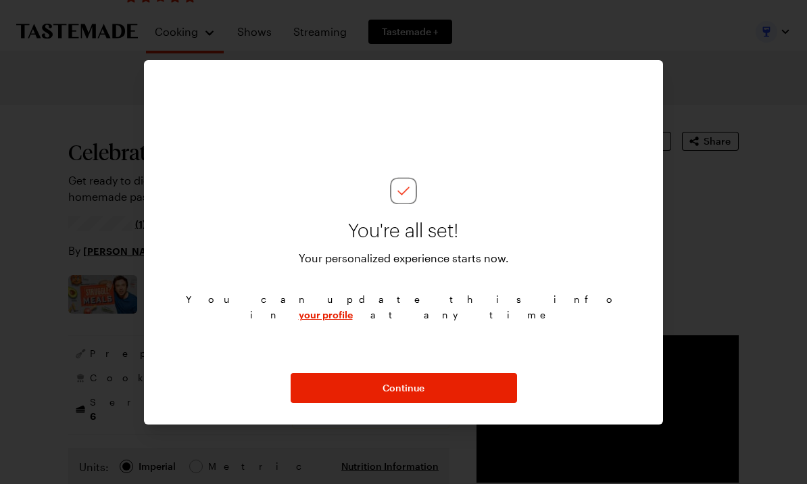
click at [445, 391] on button "Continue" at bounding box center [404, 388] width 226 height 30
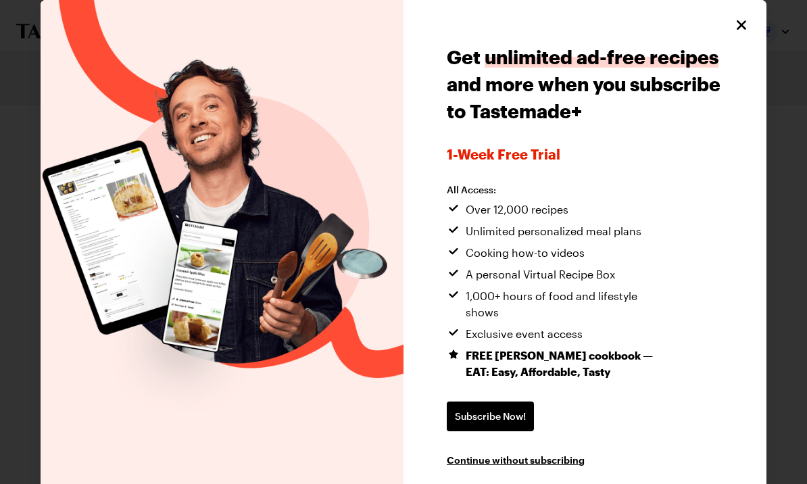
click at [748, 24] on icon "Close" at bounding box center [741, 25] width 16 height 16
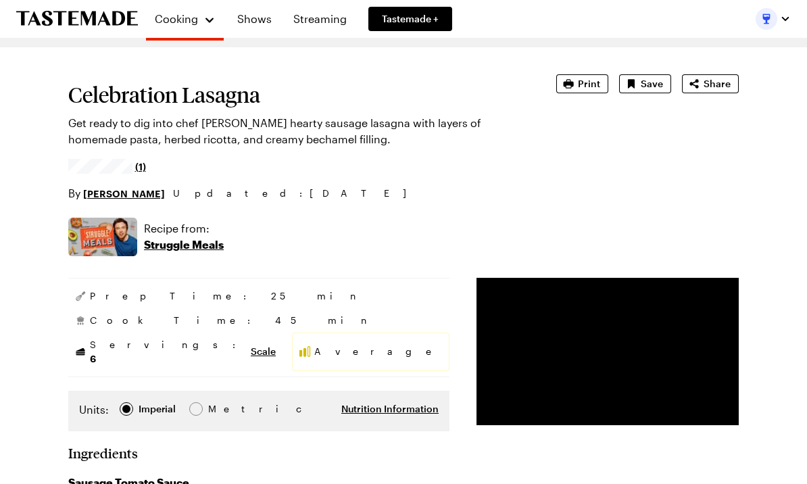
scroll to position [0, 0]
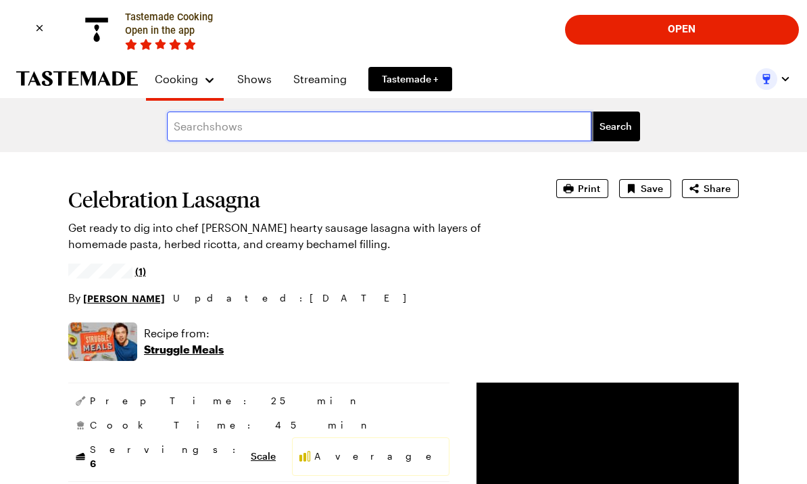
click at [289, 130] on input "text" at bounding box center [379, 127] width 424 height 30
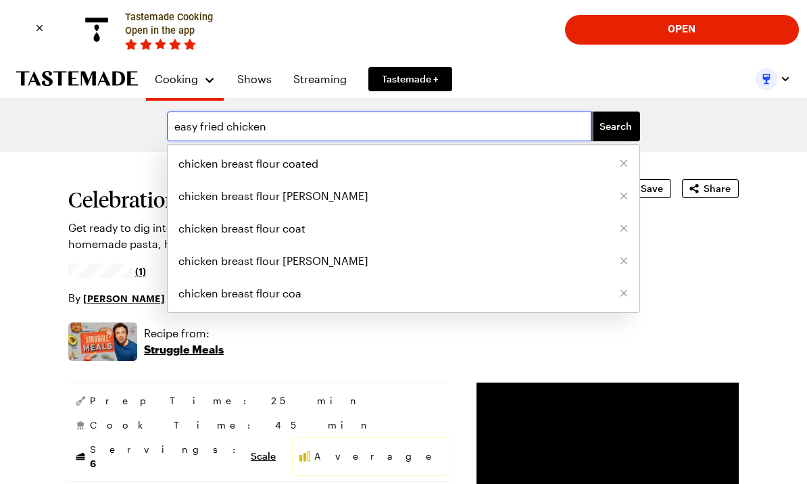
type input "easy fried chicken"
click at [616, 126] on button "Search" at bounding box center [615, 127] width 49 height 30
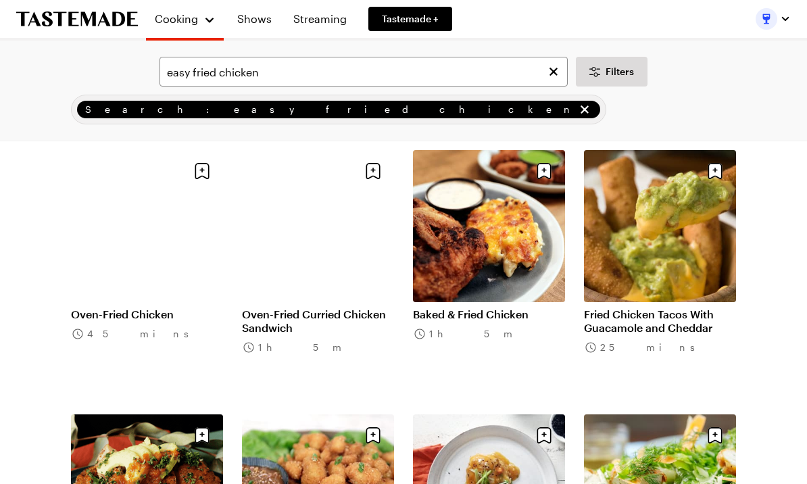
scroll to position [1150, 0]
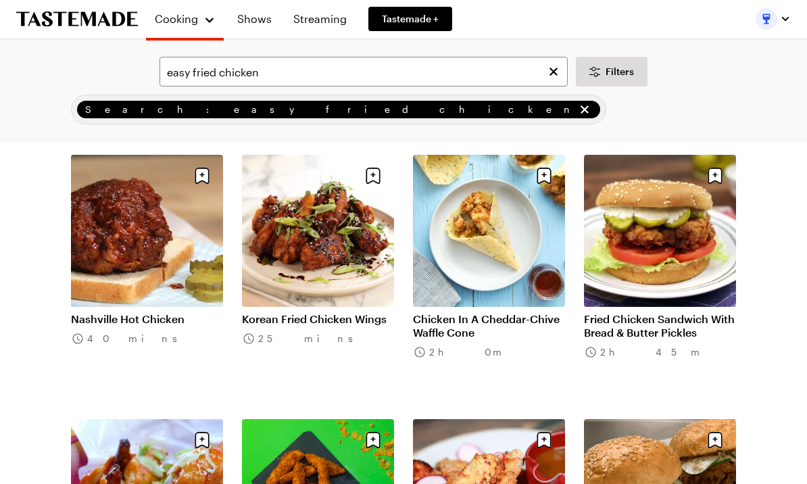
scroll to position [2742, 0]
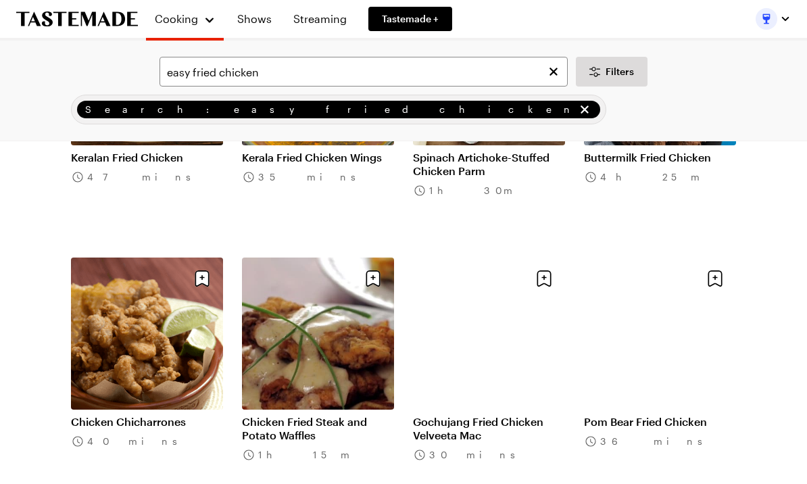
scroll to position [4203, 0]
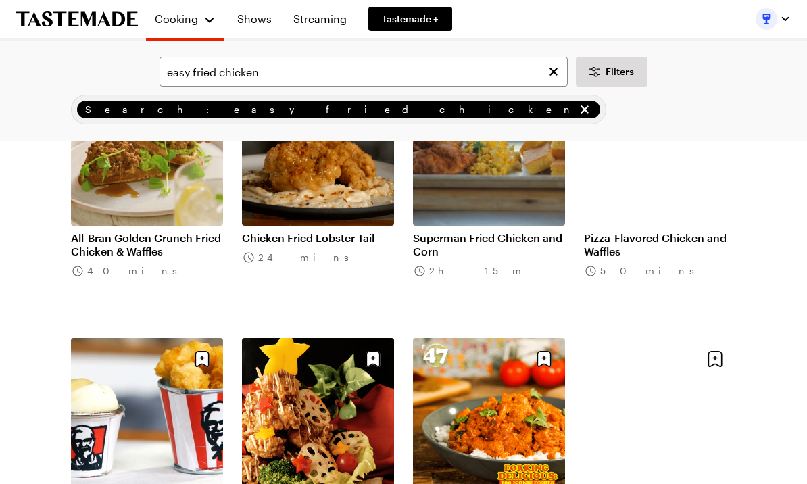
scroll to position [5980, 0]
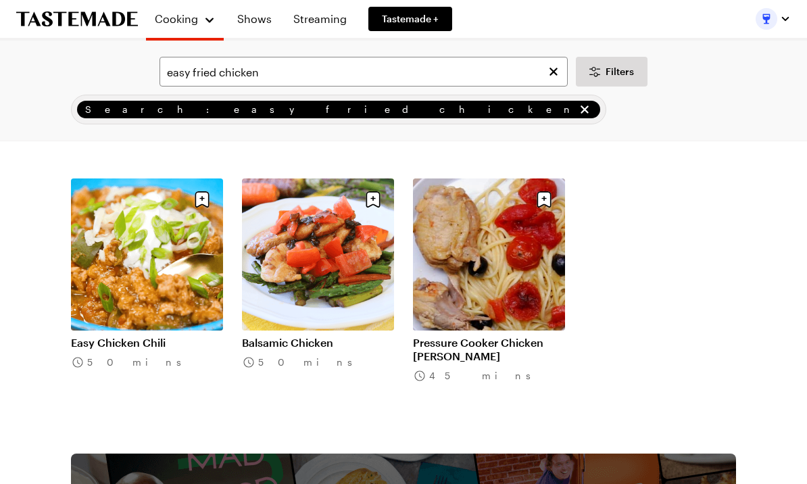
scroll to position [6664, 0]
click at [511, 337] on link "Pressure Cooker Chicken [PERSON_NAME]" at bounding box center [489, 350] width 152 height 27
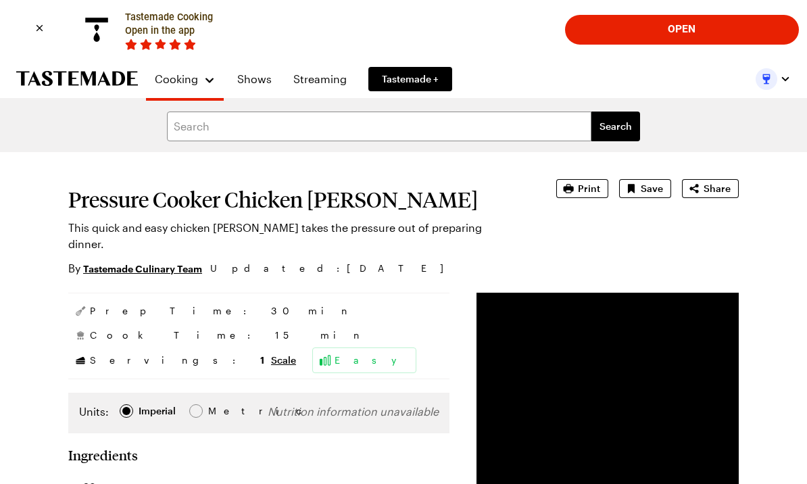
click at [36, 30] on icon "Close banner" at bounding box center [39, 28] width 15 height 15
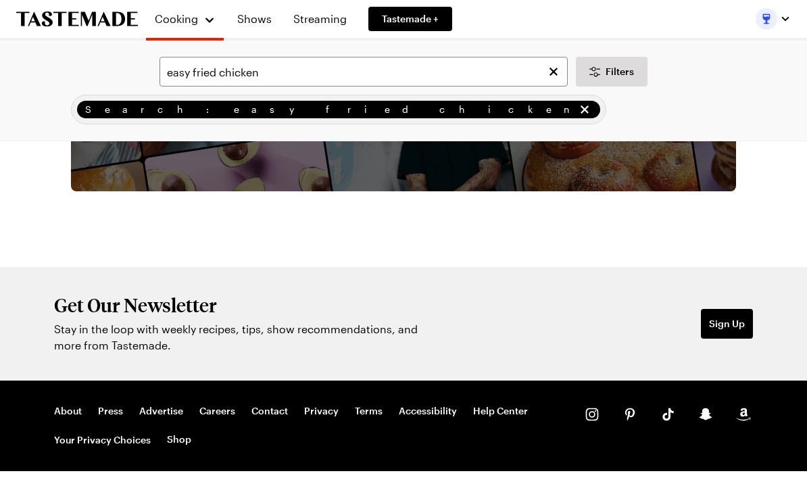
scroll to position [7250, 0]
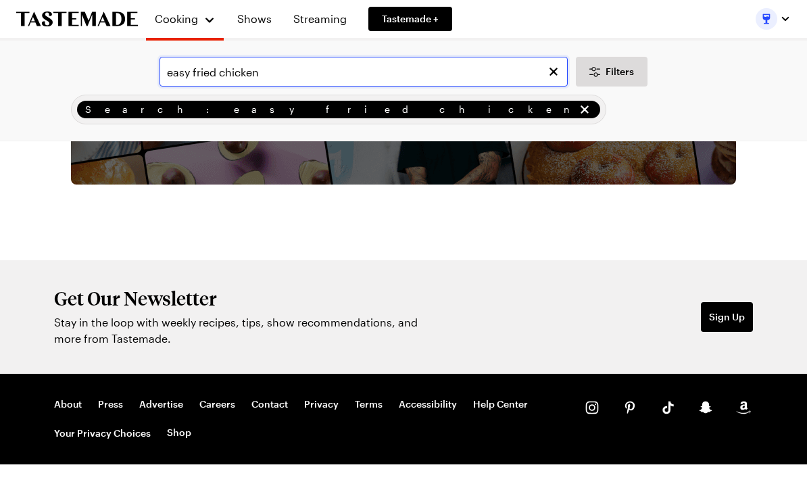
click at [281, 73] on input "easy fried chicken" at bounding box center [364, 72] width 408 height 30
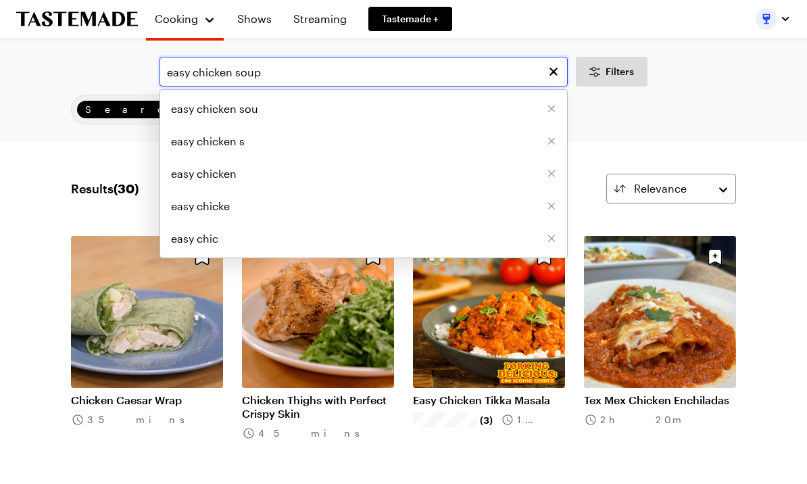
type input "easy chicken soup"
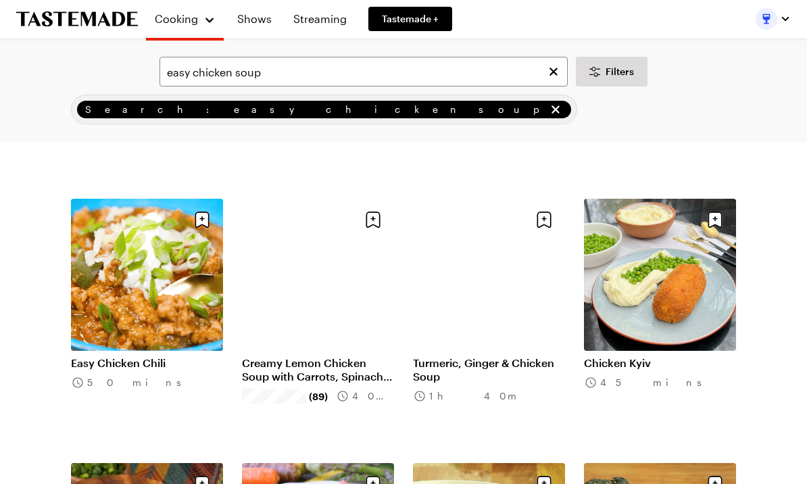
scroll to position [865, 0]
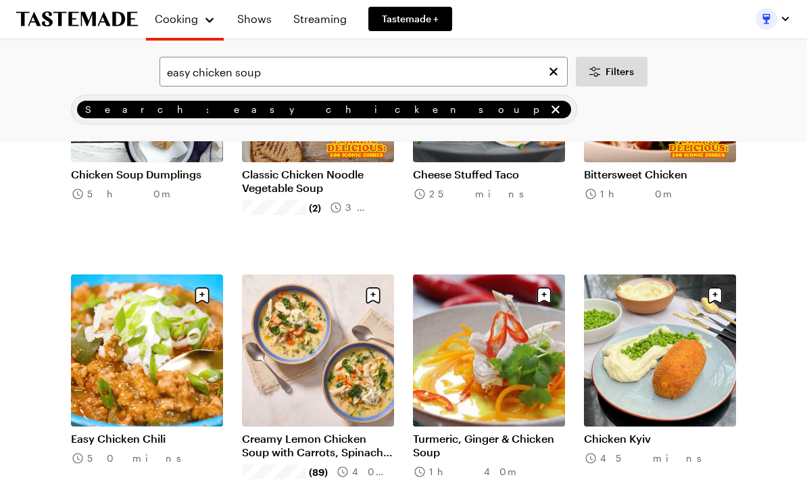
scroll to position [752, 0]
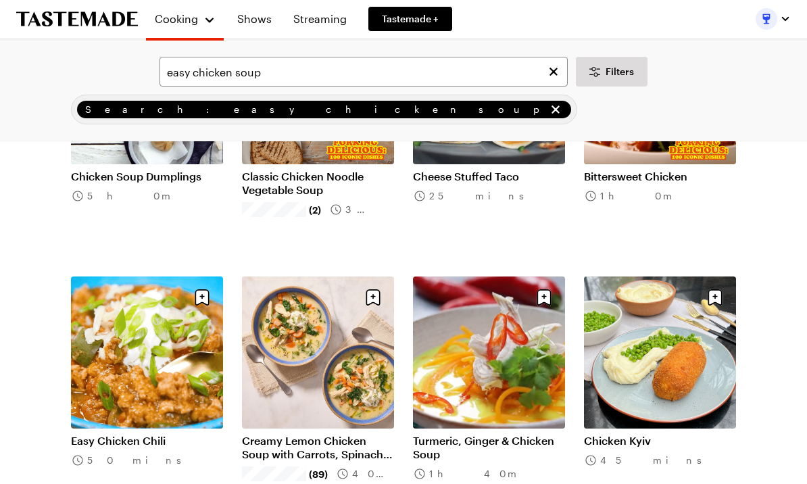
click at [99, 444] on link "Easy Chicken Chili" at bounding box center [147, 441] width 152 height 14
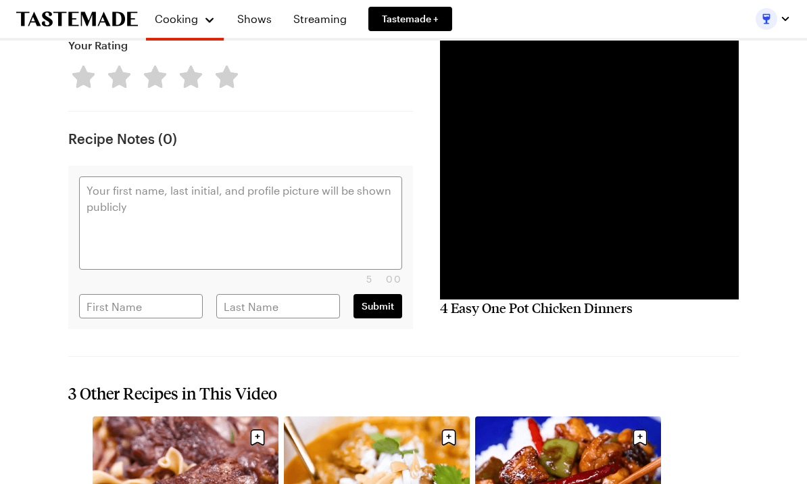
scroll to position [1613, 0]
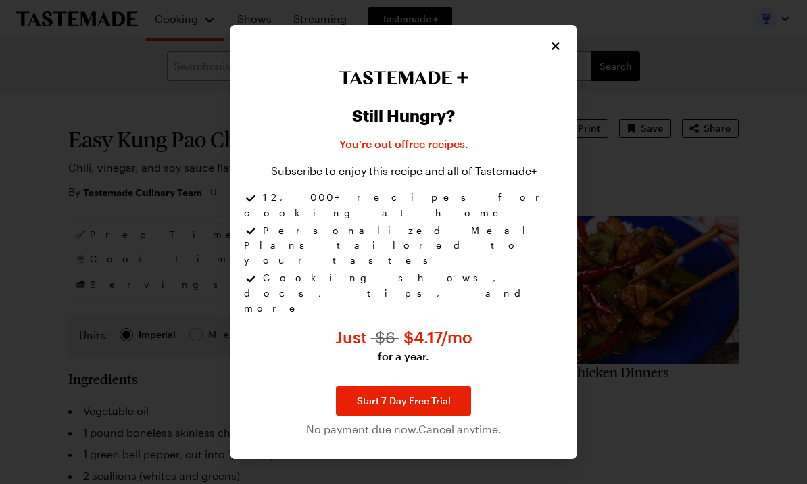
click at [554, 125] on div "Still Hungry? You're out of free recipes . Subscribe to enjoy this recipe and a…" at bounding box center [403, 246] width 319 height 379
click at [558, 53] on button "Close" at bounding box center [555, 46] width 15 height 15
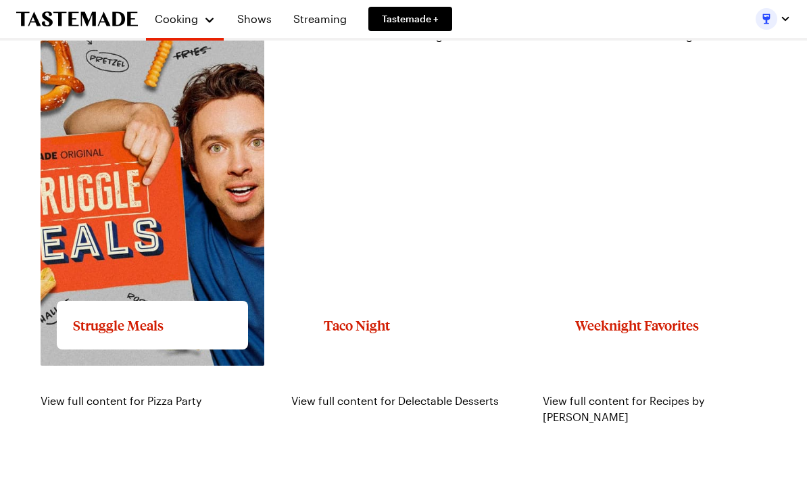
scroll to position [1239, 0]
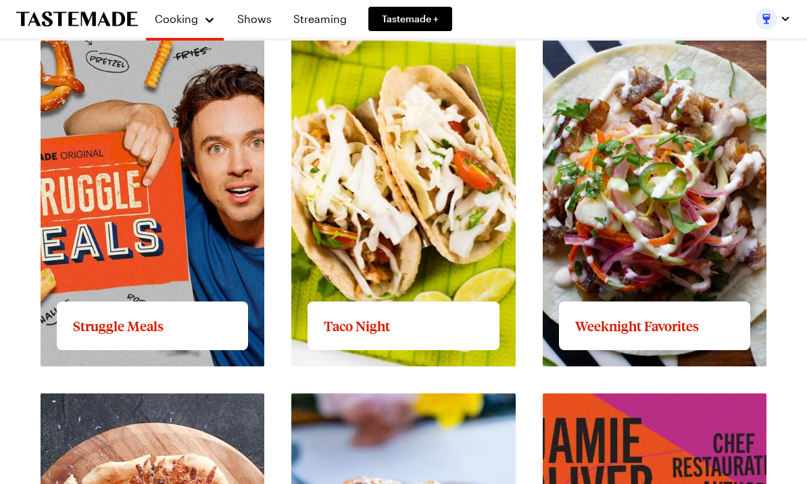
click at [116, 43] on link "View full content for Struggle Meals" at bounding box center [132, 36] width 183 height 13
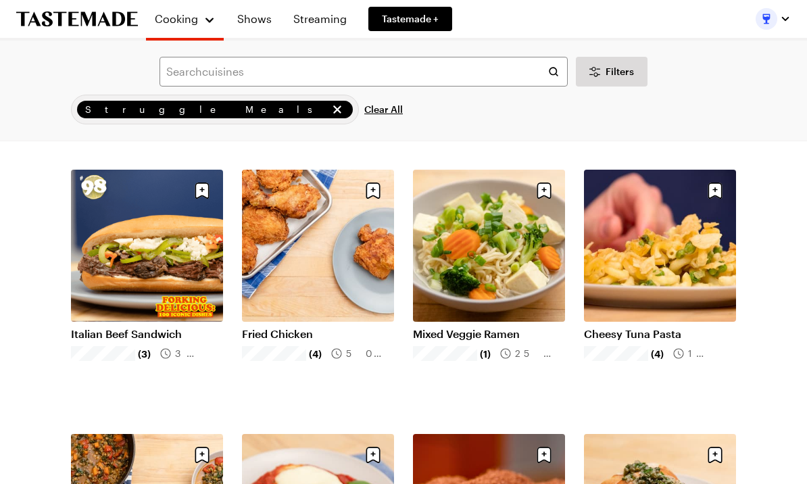
scroll to position [595, 0]
click at [326, 327] on link "Fried Chicken" at bounding box center [318, 334] width 152 height 14
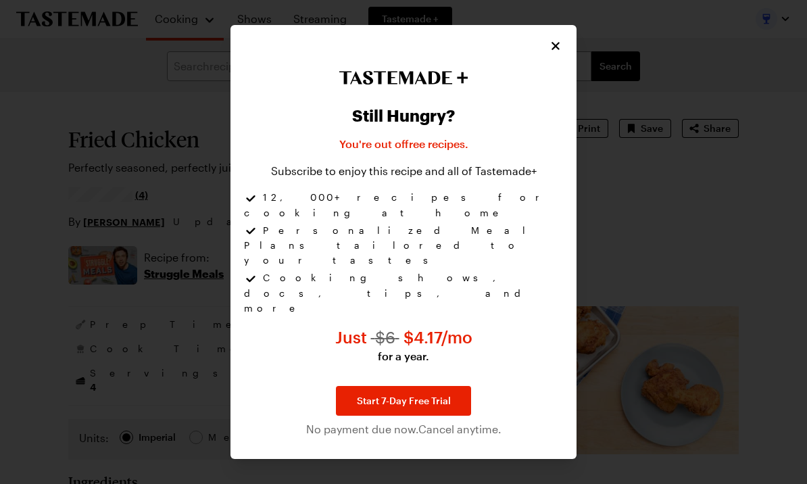
click at [561, 53] on icon "Close" at bounding box center [556, 46] width 14 height 14
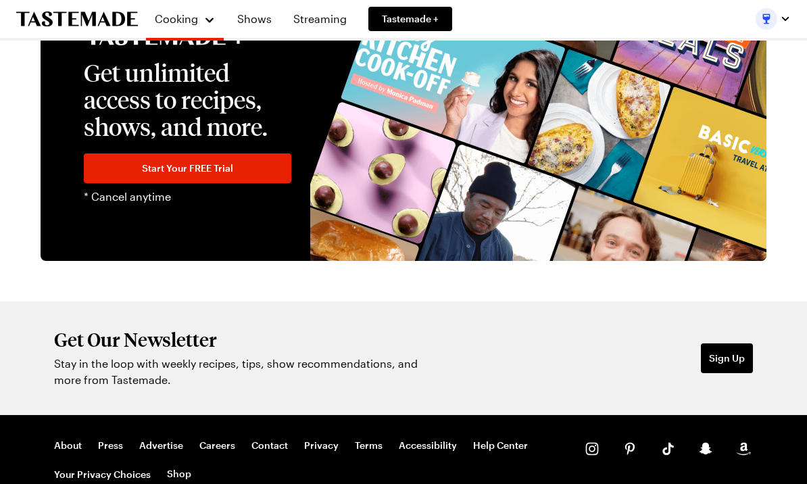
scroll to position [2470, 0]
